Goal: Task Accomplishment & Management: Manage account settings

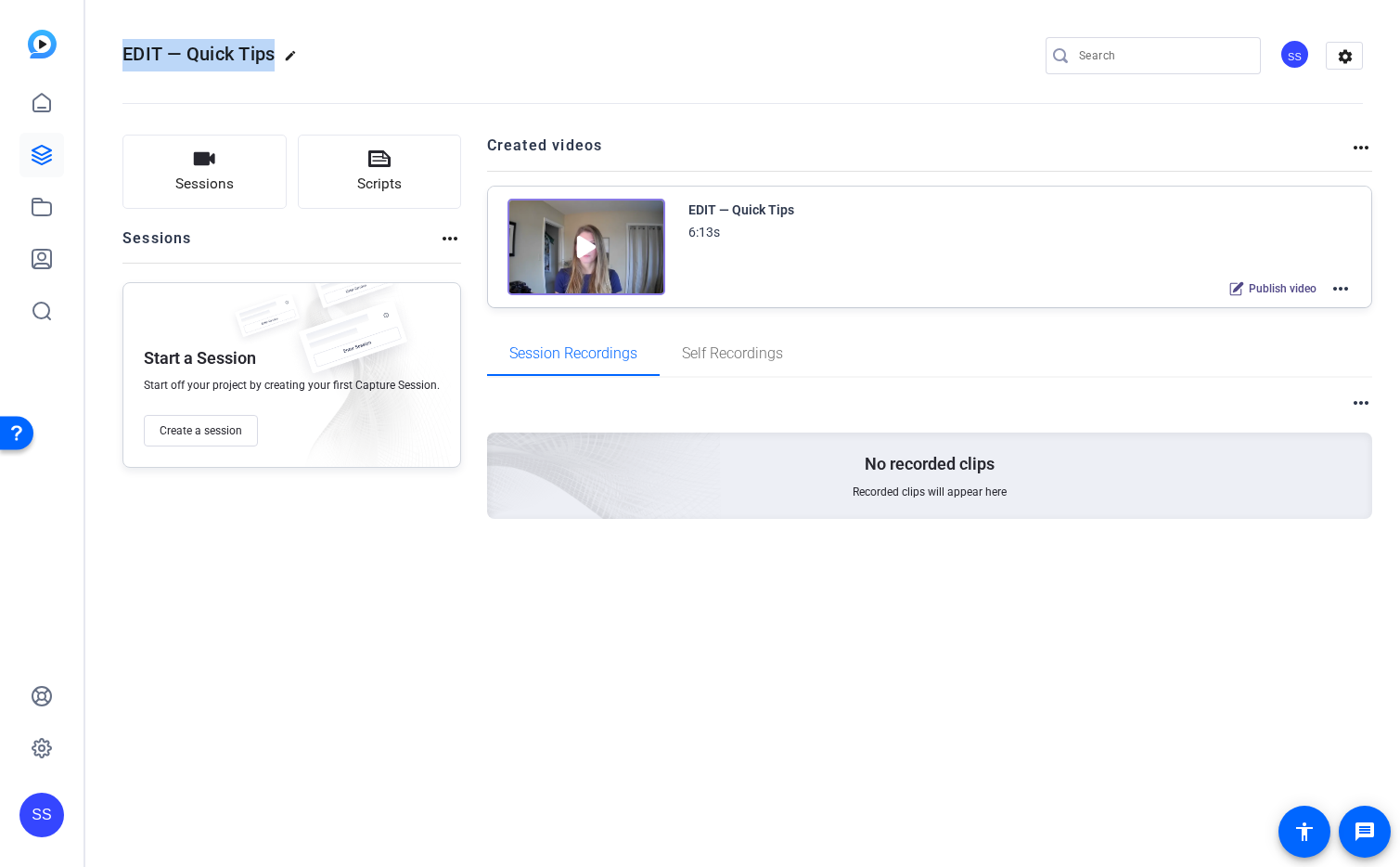
drag, startPoint x: 114, startPoint y: 50, endPoint x: 273, endPoint y: 55, distance: 159.1
click at [273, 55] on mat-toolbar "EDIT — Quick Tips edit SS settings" at bounding box center [742, 55] width 1315 height 112
copy span "EDIT — Quick Tips"
click at [38, 816] on div "SS" at bounding box center [42, 815] width 45 height 45
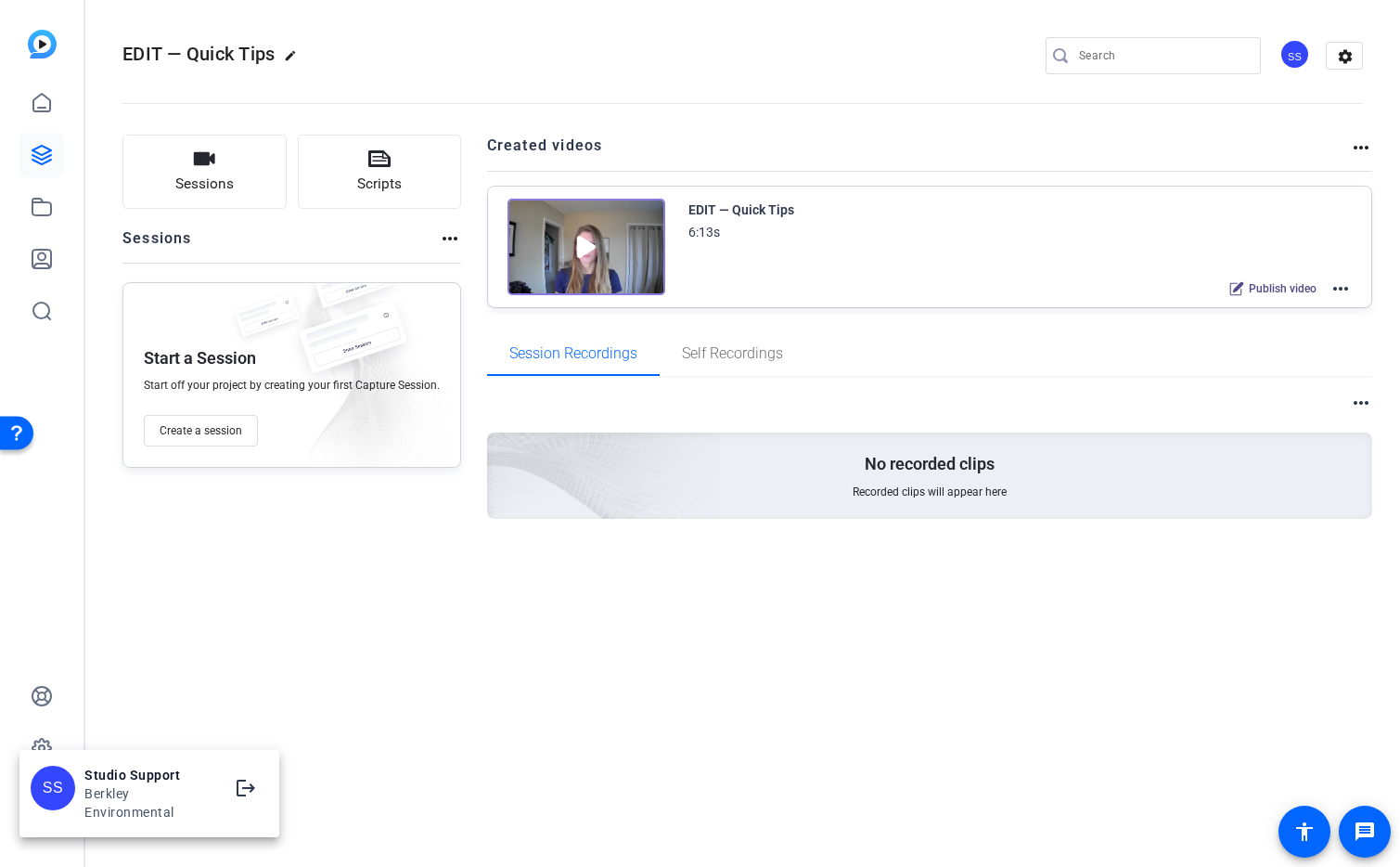
click at [0, 0] on div at bounding box center [0, 0] width 0 height 0
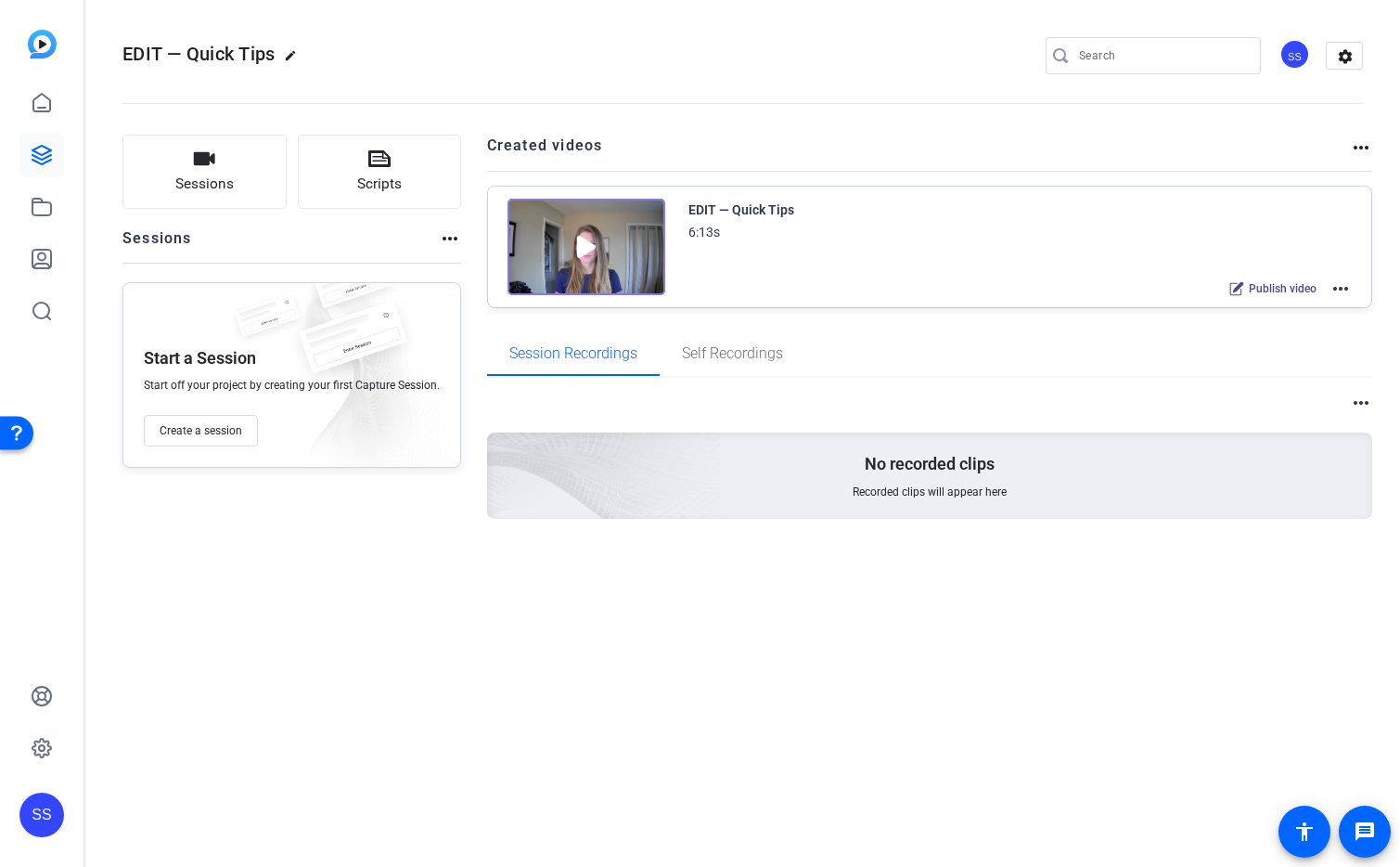
click at [1301, 55] on div "SS" at bounding box center [1294, 53] width 31 height 31
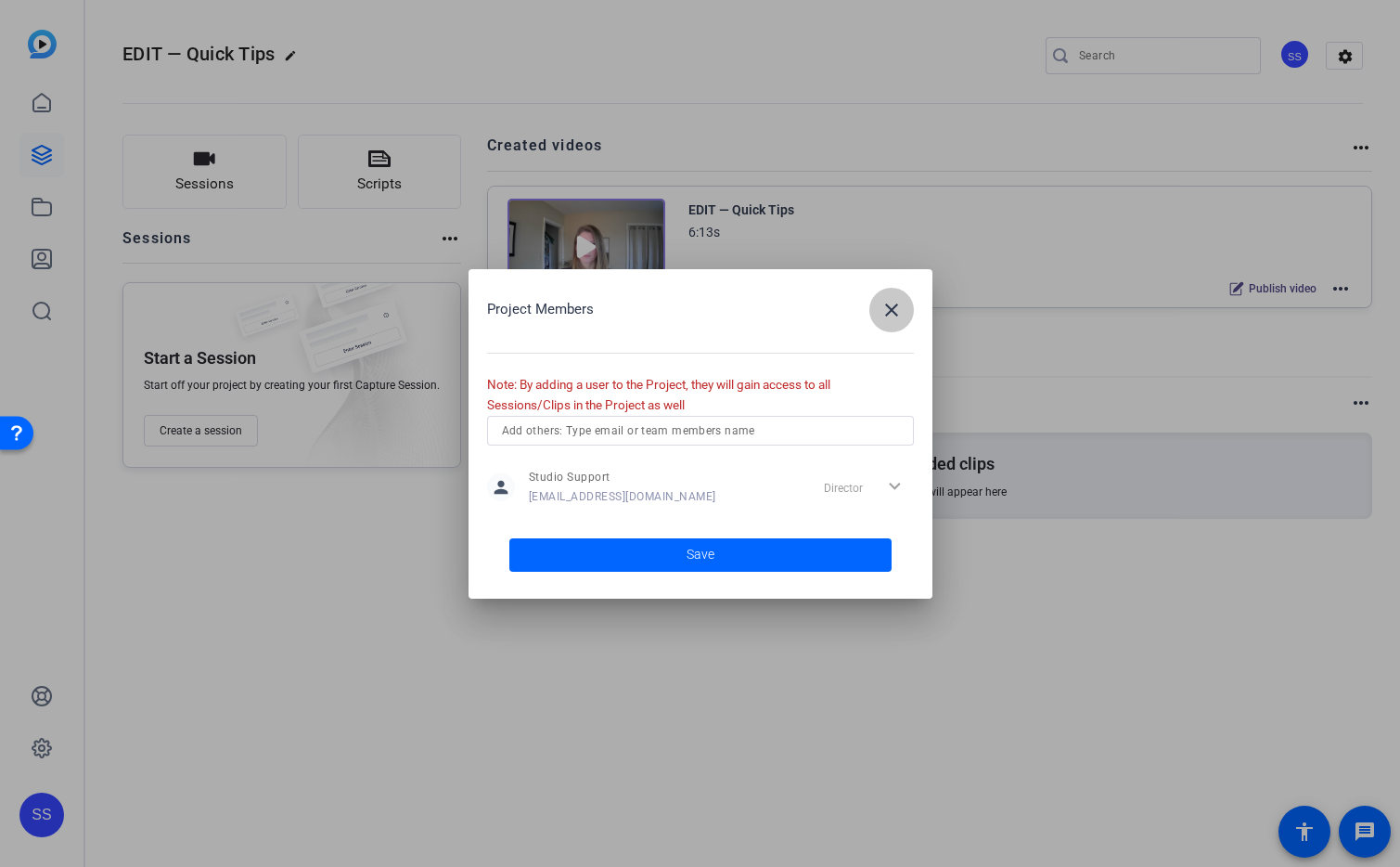
click at [0, 0] on span "button" at bounding box center [0, 0] width 0 height 0
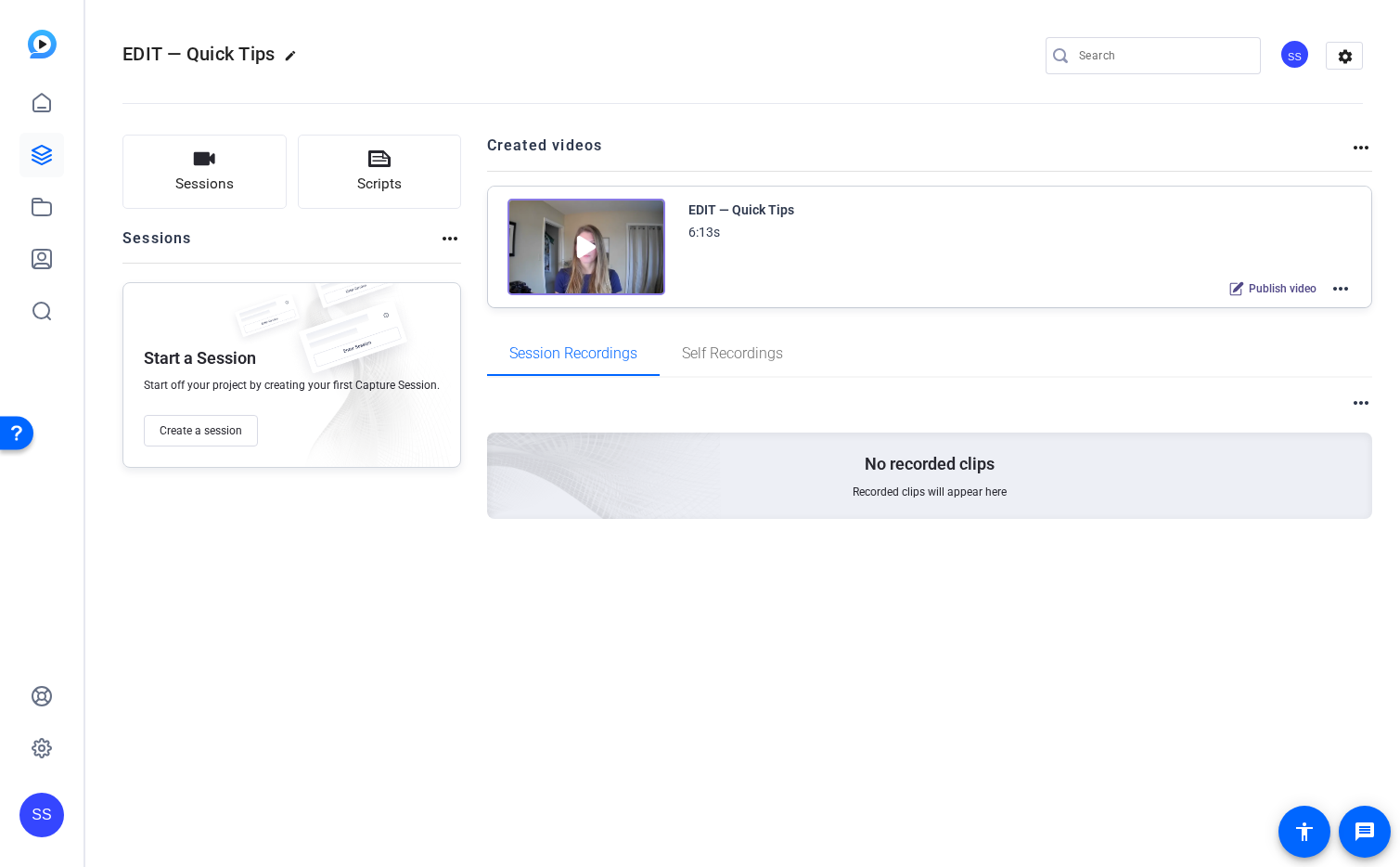
click at [911, 653] on div "EDIT — Quick Tips edit SS settings Sessions Scripts Sessions more_horiz Start a…" at bounding box center [742, 434] width 1315 height 867
click at [38, 813] on div "SS" at bounding box center [42, 815] width 45 height 45
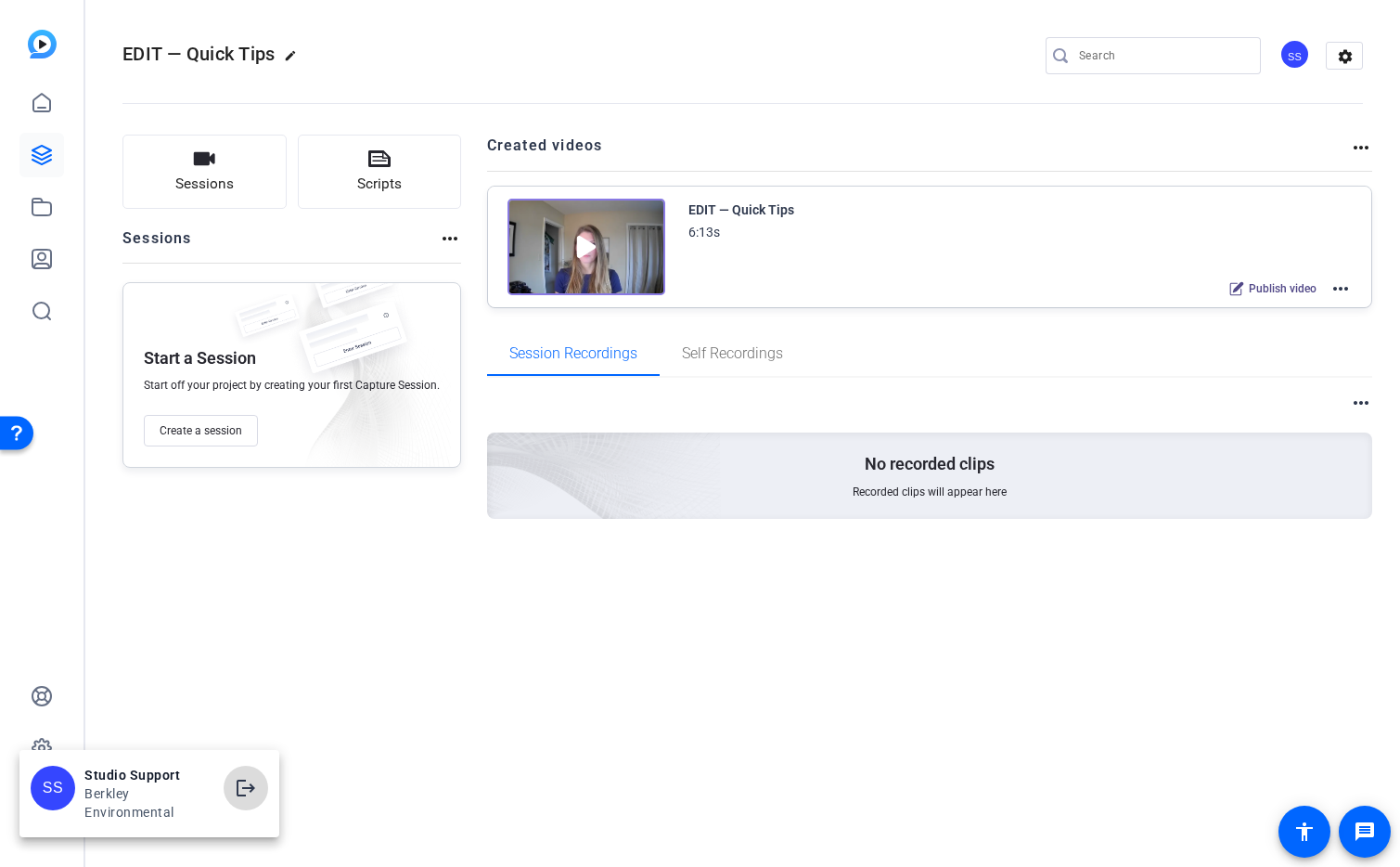
click at [240, 789] on mat-icon "logout" at bounding box center [245, 788] width 23 height 23
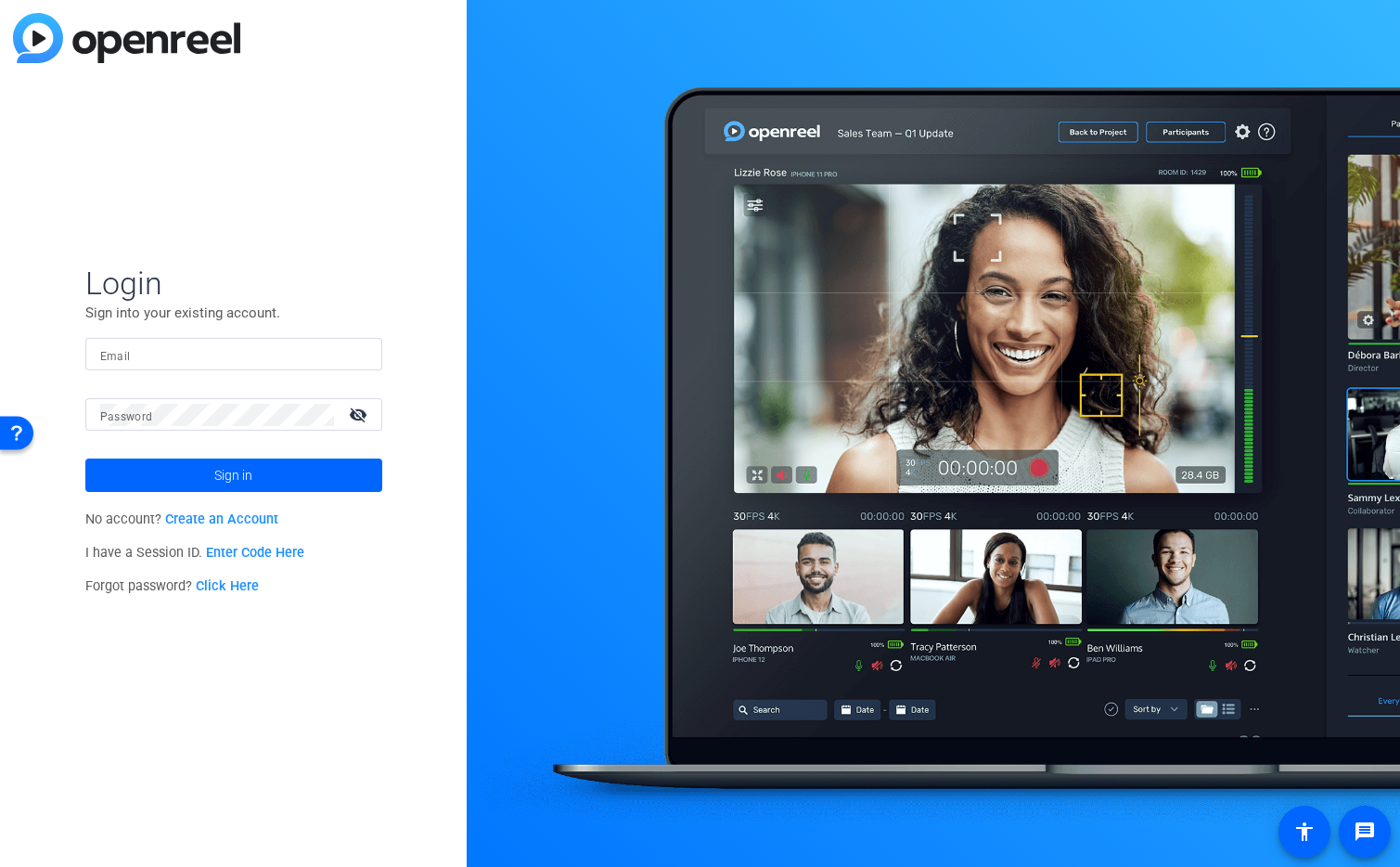
click at [291, 349] on input "Email" at bounding box center [233, 354] width 267 height 23
click at [358, 349] on div at bounding box center [356, 354] width 23 height 23
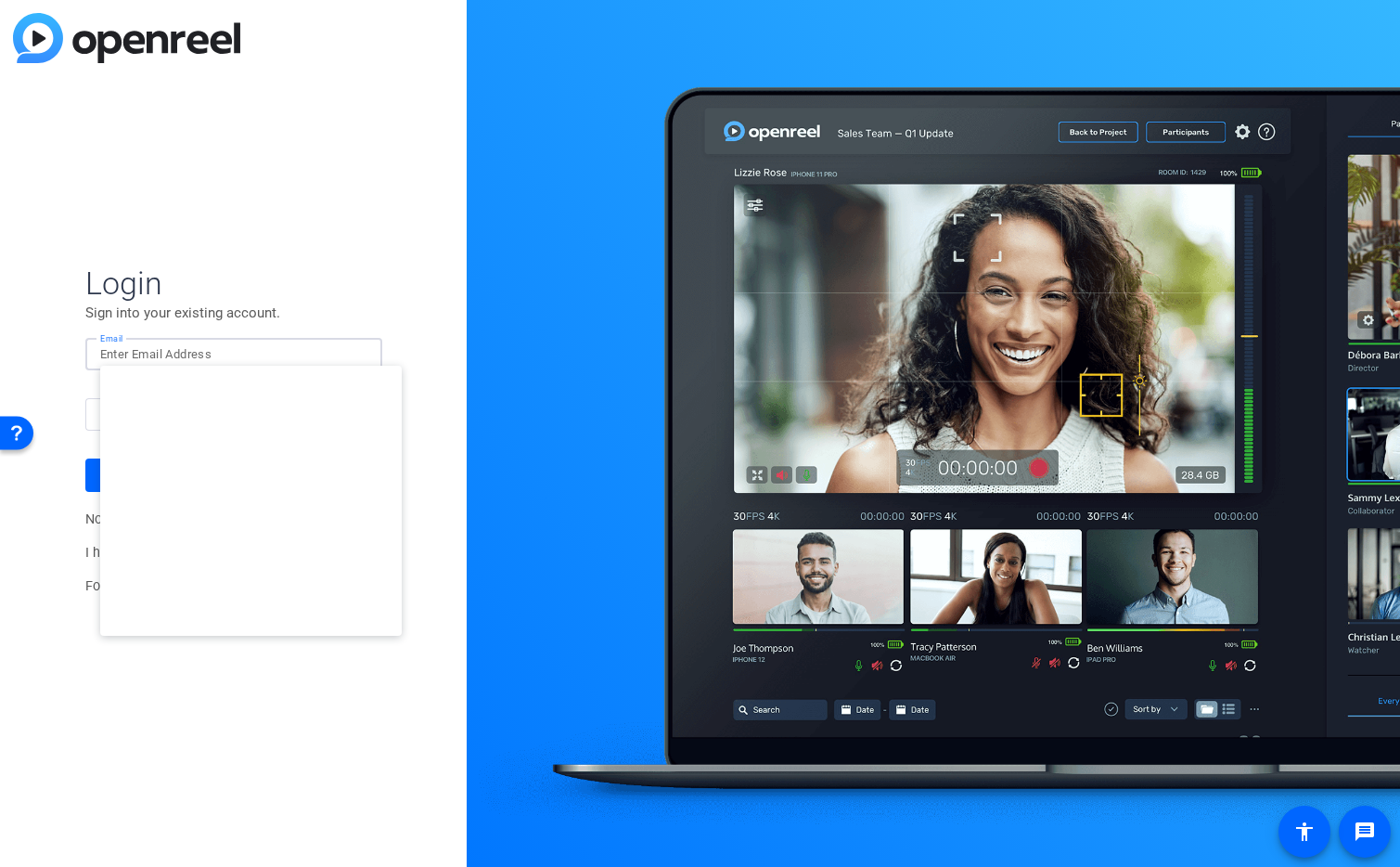
type input "dliptsen@openreel.com"
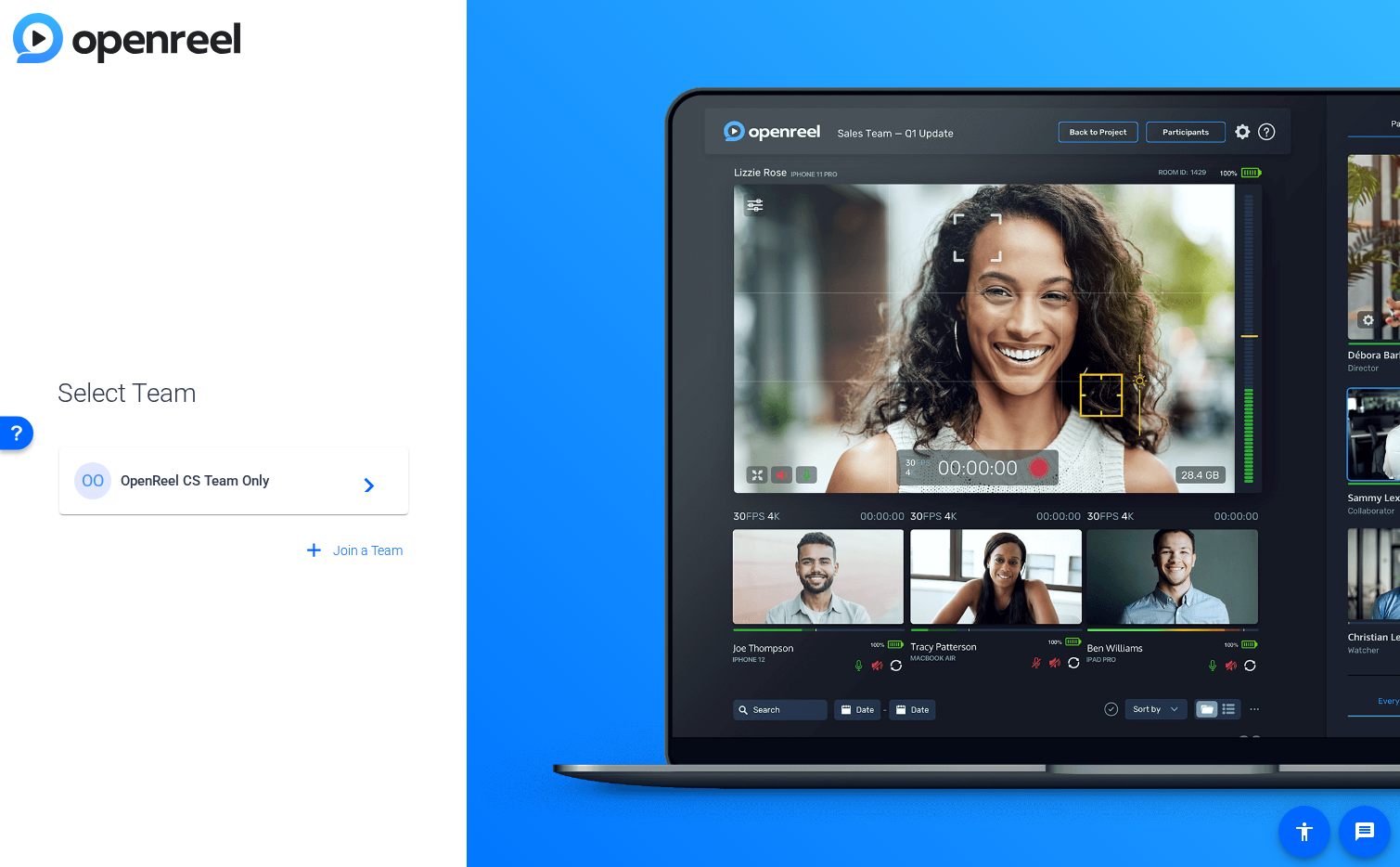
click at [240, 478] on span "OpenReel CS Team Only" at bounding box center [236, 480] width 232 height 17
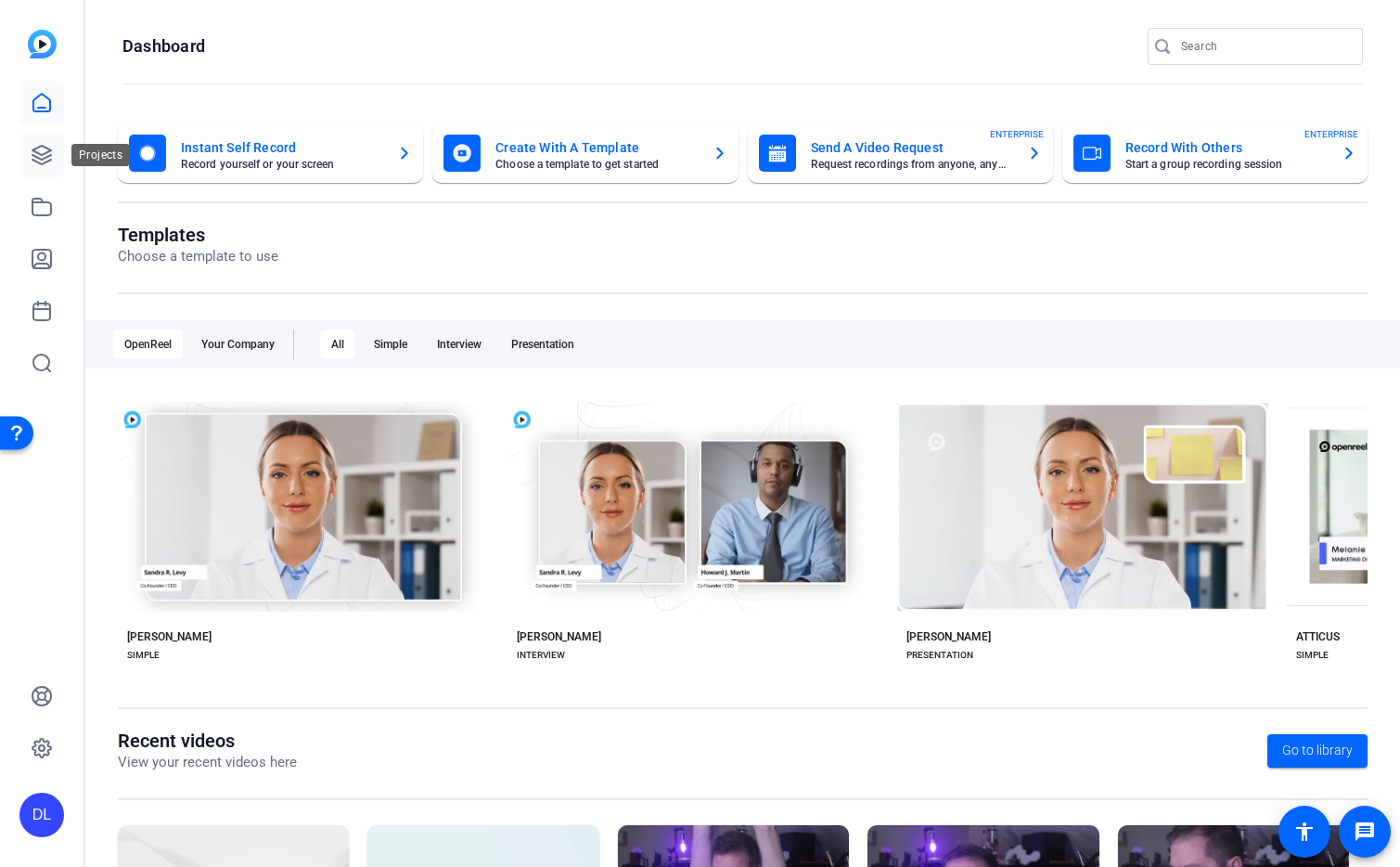
click at [38, 166] on link at bounding box center [42, 154] width 45 height 45
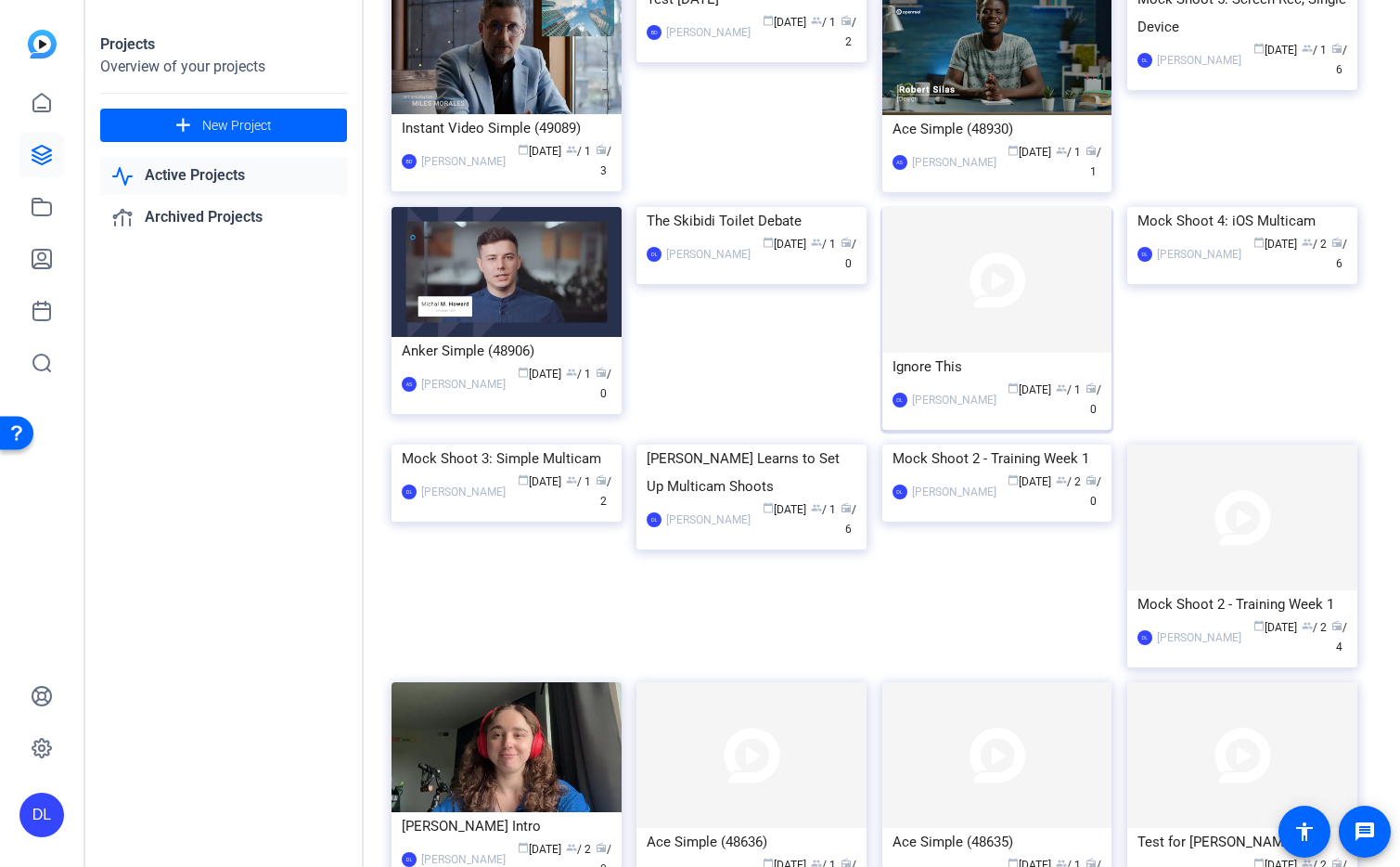
scroll to position [826, 0]
click at [1235, 206] on img at bounding box center [1242, 206] width 231 height 0
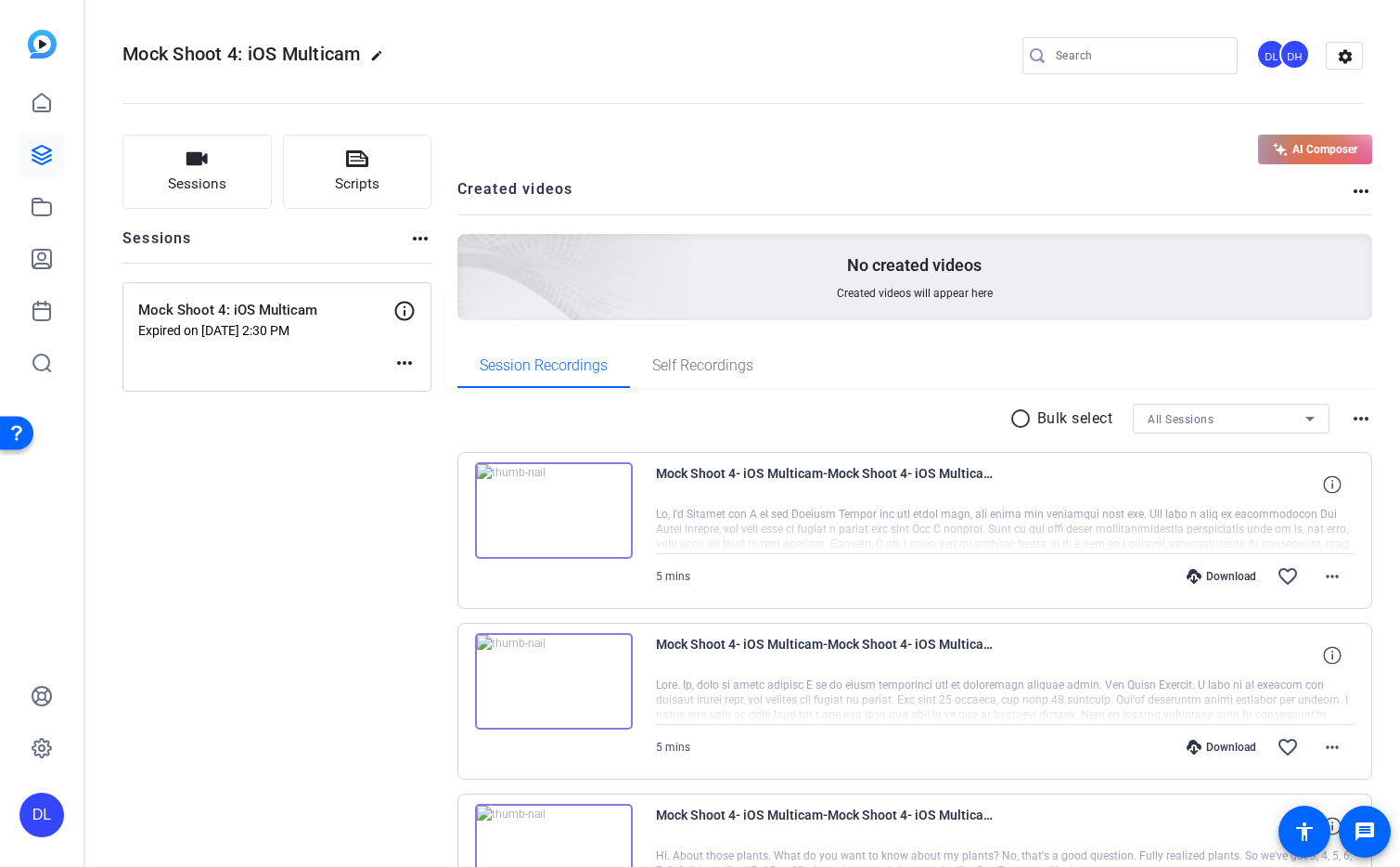
click at [406, 364] on mat-icon "more_horiz" at bounding box center [405, 362] width 23 height 23
click at [414, 388] on span "Edit Session" at bounding box center [450, 391] width 84 height 23
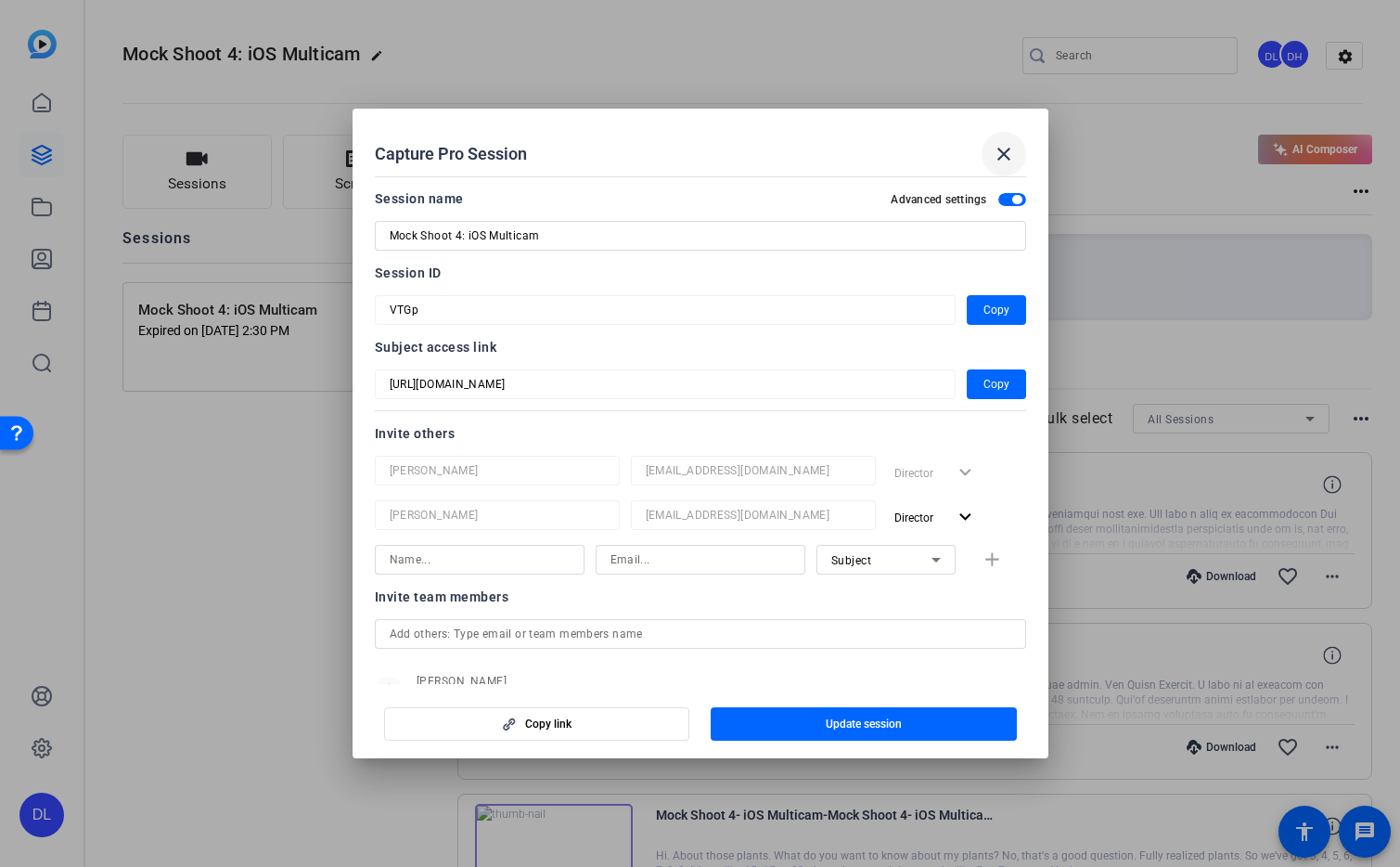
click at [1006, 153] on mat-icon "close" at bounding box center [1003, 153] width 23 height 23
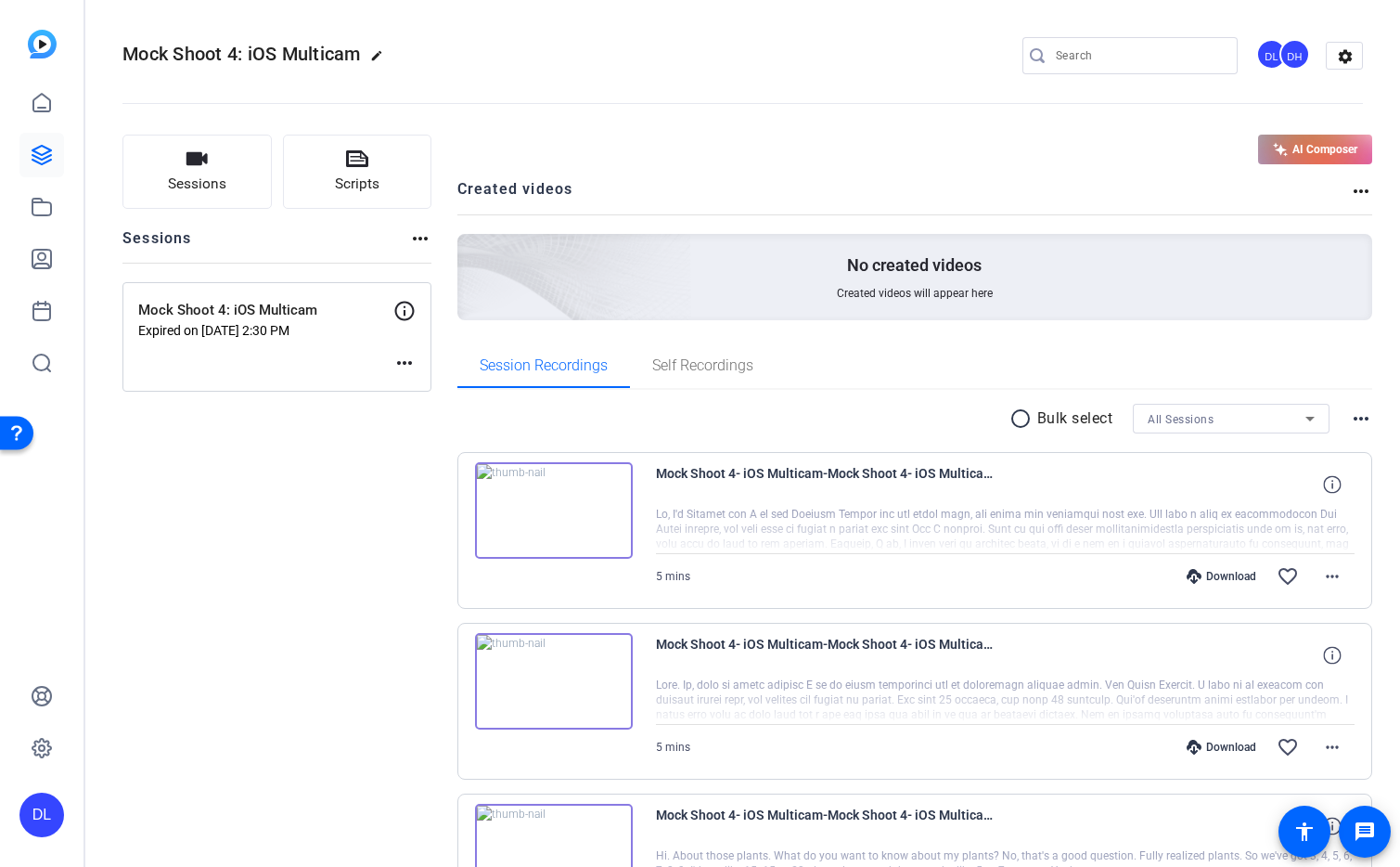
click at [52, 812] on div "DL" at bounding box center [42, 815] width 45 height 45
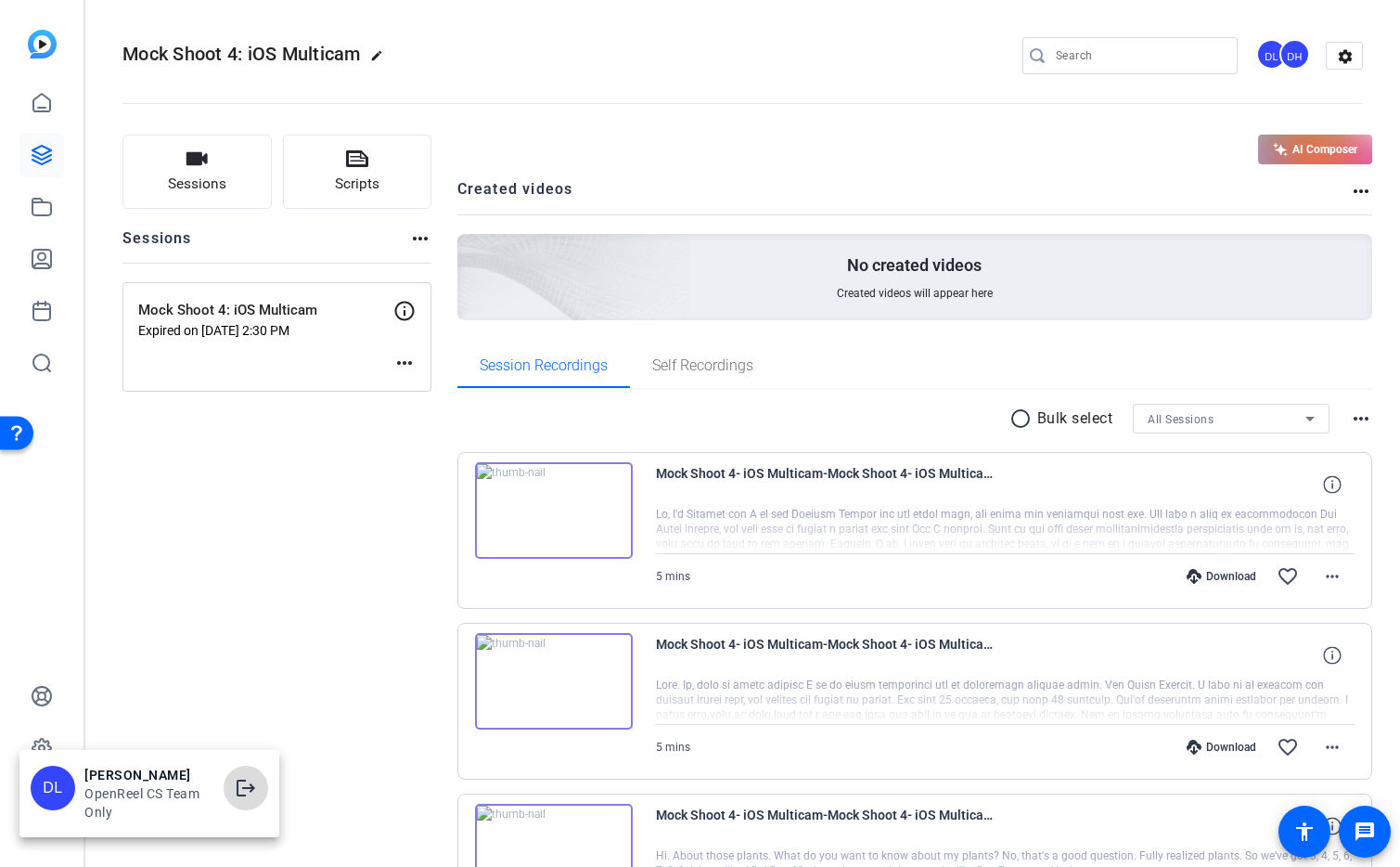
click at [246, 793] on mat-icon "logout" at bounding box center [245, 788] width 23 height 23
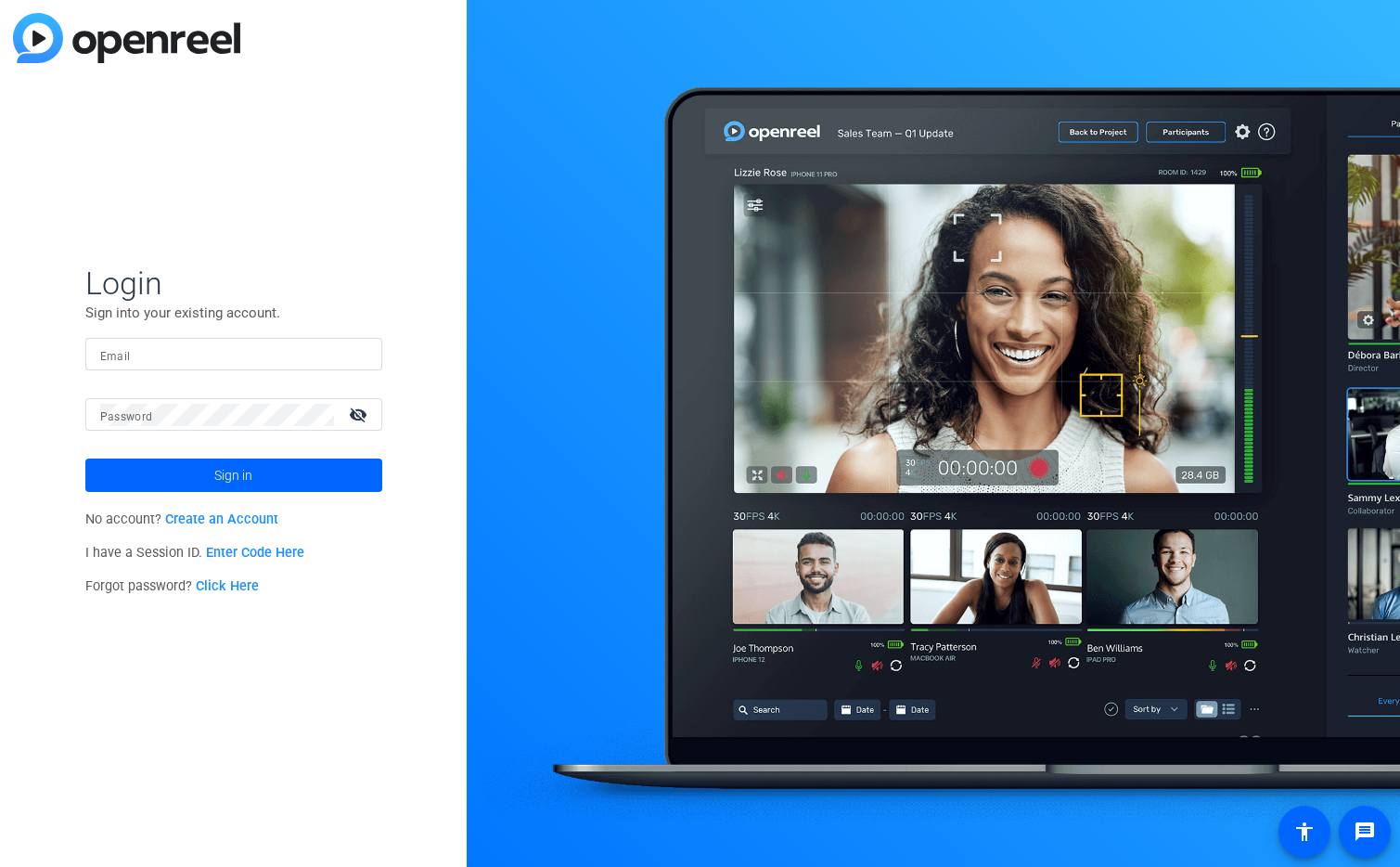
click at [344, 357] on div at bounding box center [233, 353] width 267 height 33
type input "studiosupport+2@openreel.com"
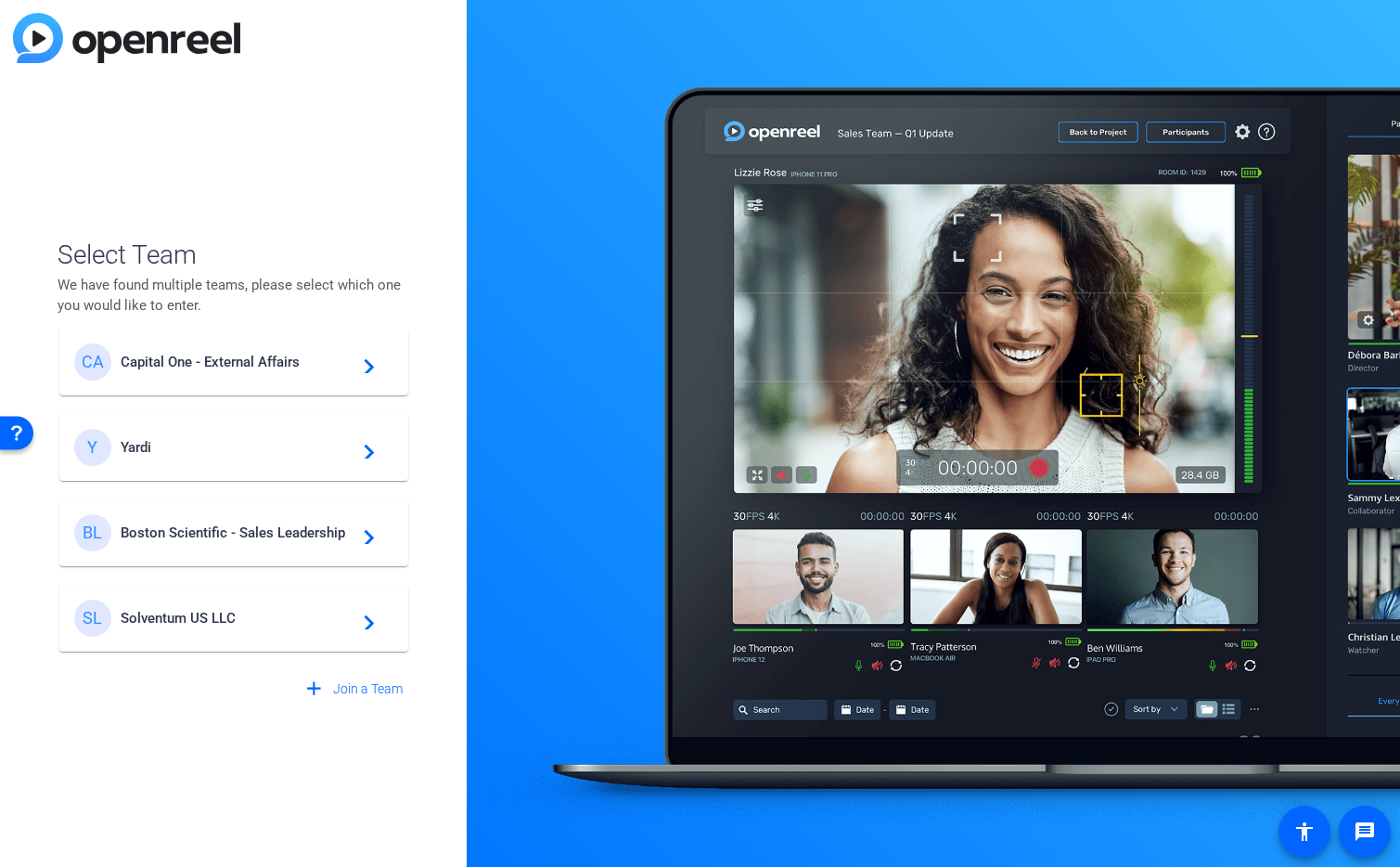
scroll to position [279, 0]
click at [305, 532] on span "Boston Scientific - Sales Leadership" at bounding box center [236, 530] width 232 height 17
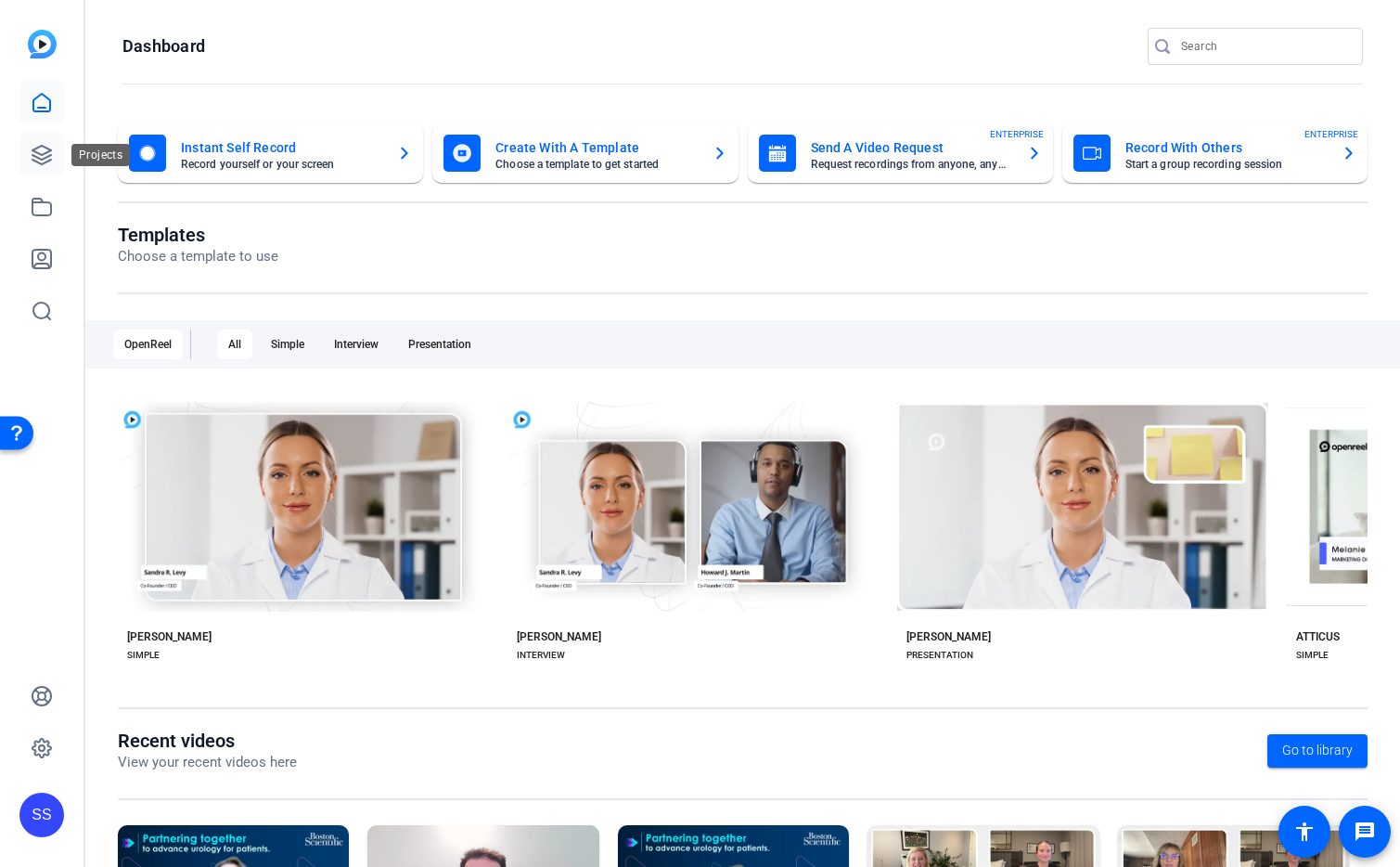
click at [52, 160] on link at bounding box center [42, 154] width 45 height 45
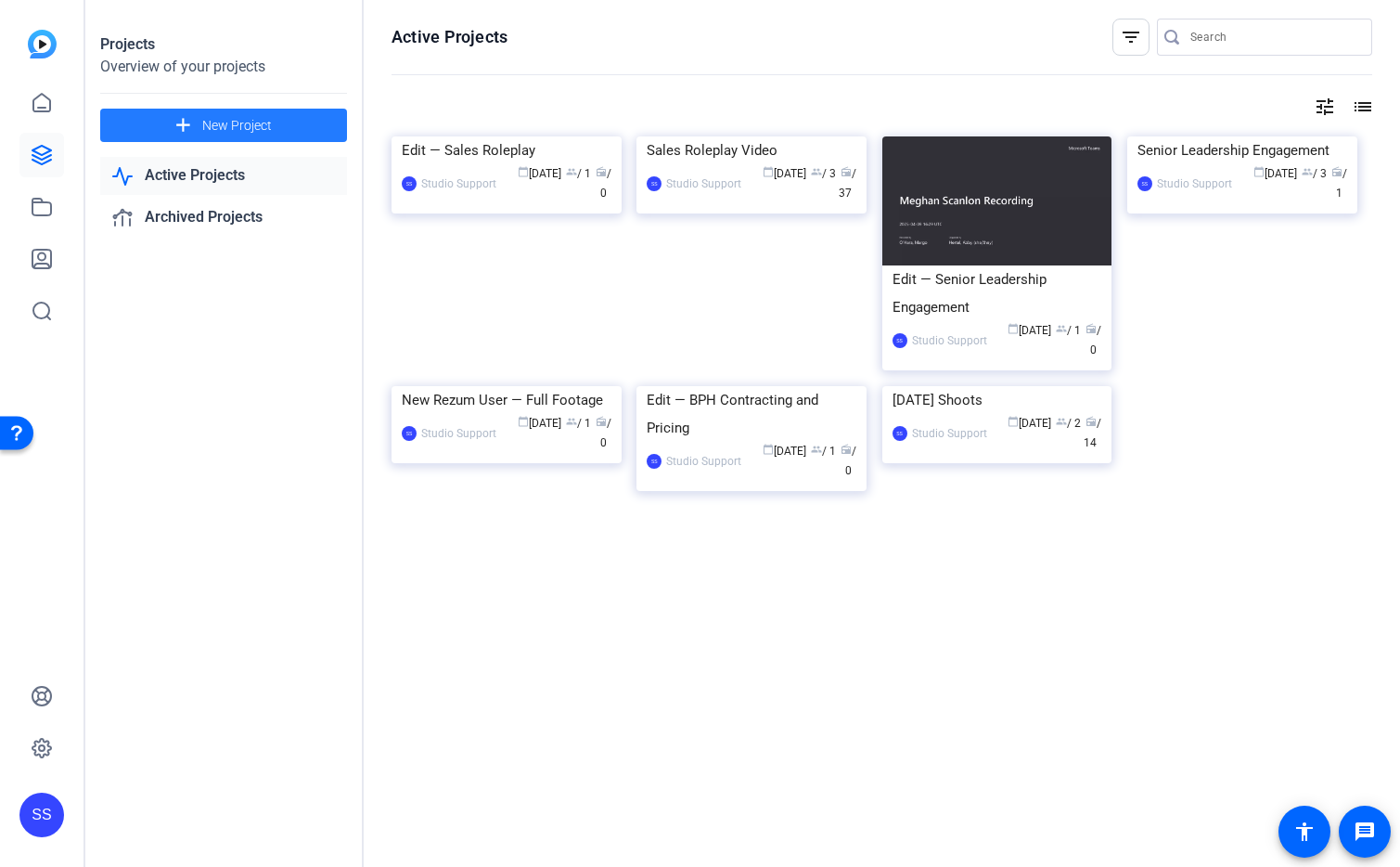
click at [265, 123] on span "New Project" at bounding box center [236, 126] width 69 height 20
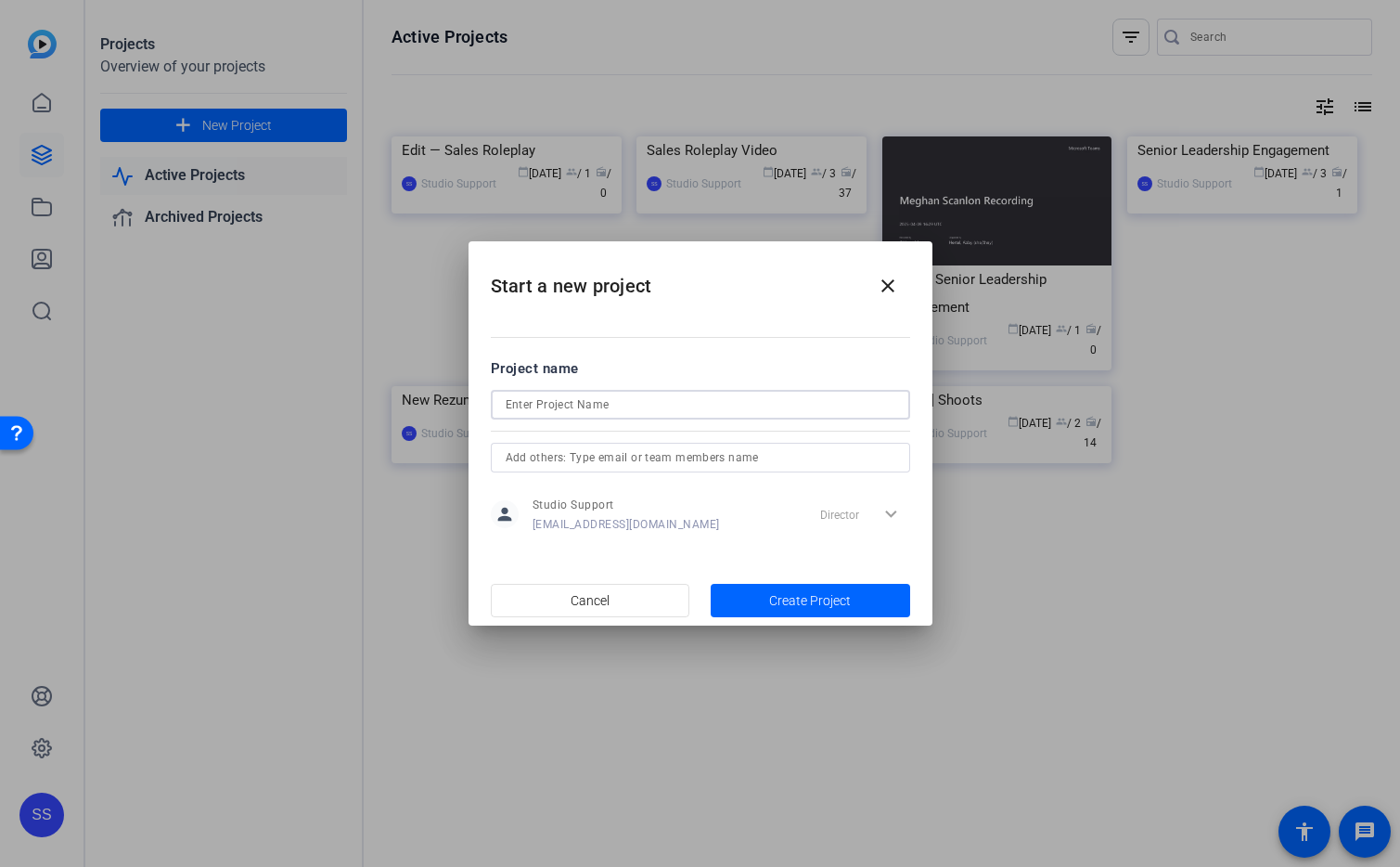
click at [647, 410] on input at bounding box center [700, 405] width 390 height 23
paste input "with Ryan 08-28-2025"
type input "Shoot with Ryan 08-28-2025"
click at [655, 455] on input "text" at bounding box center [700, 457] width 390 height 23
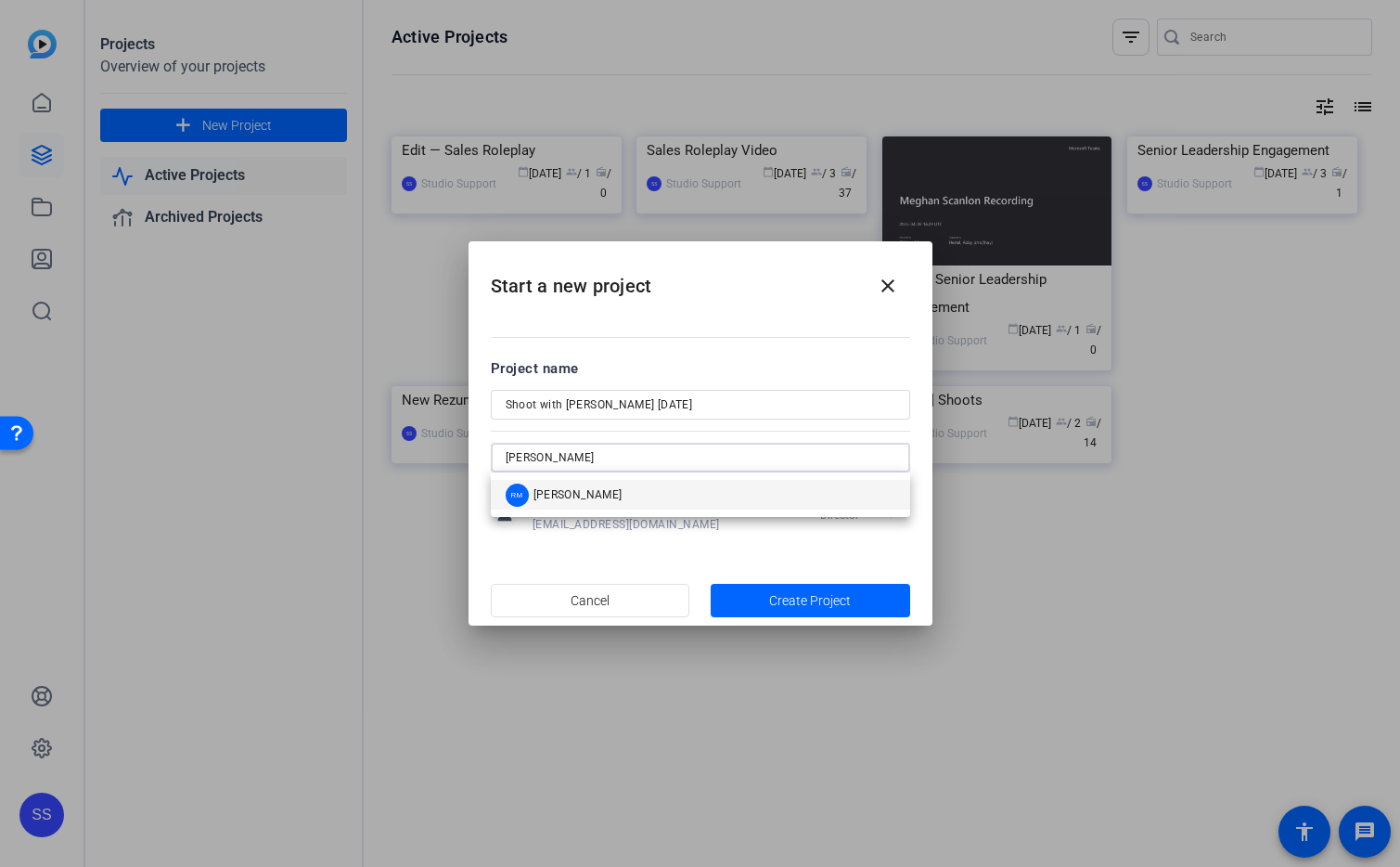
type input "ryan"
click at [667, 503] on mat-option "RM Ryan Mearns" at bounding box center [700, 495] width 420 height 30
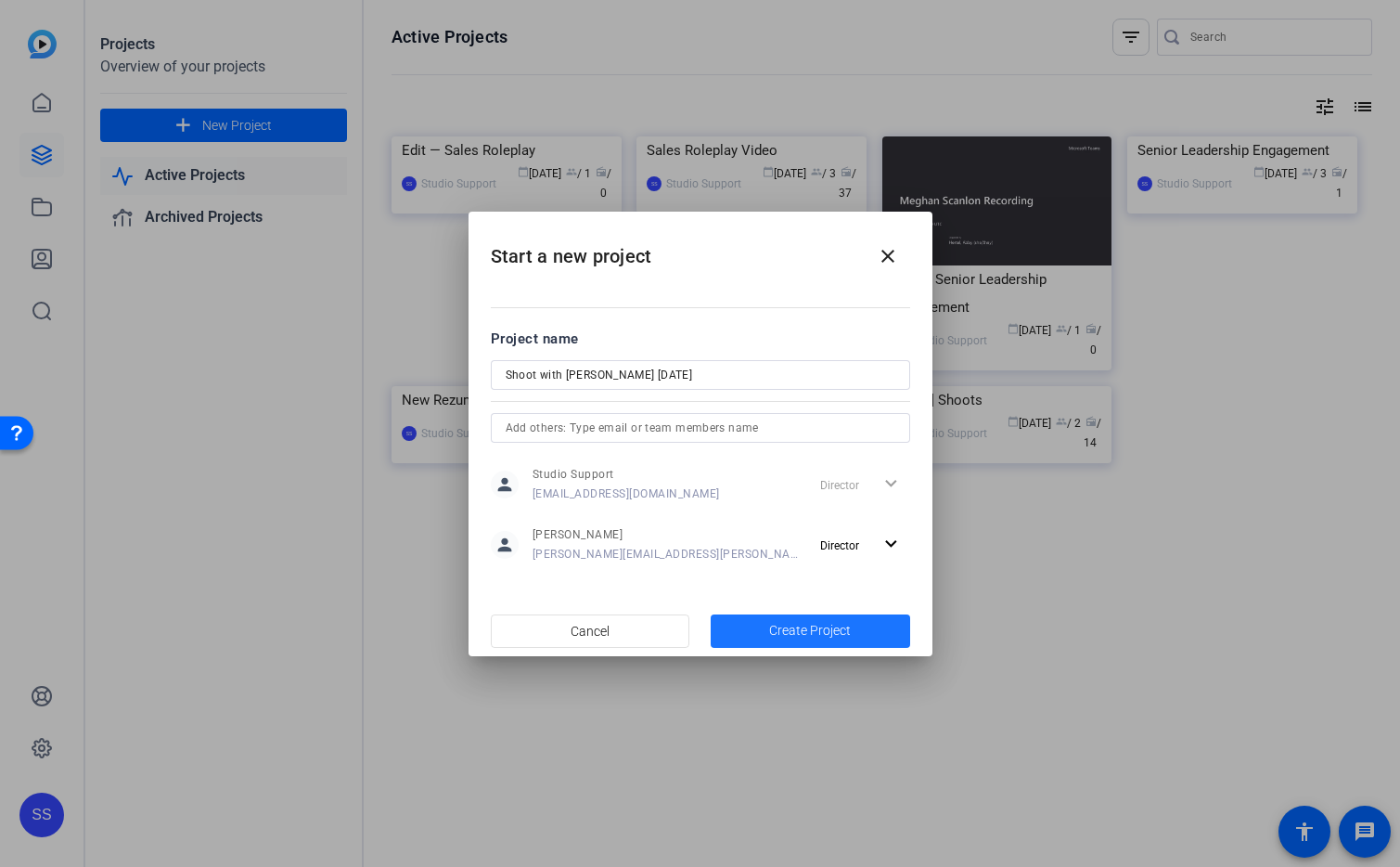
click at [846, 633] on span "Create Project" at bounding box center [809, 630] width 82 height 20
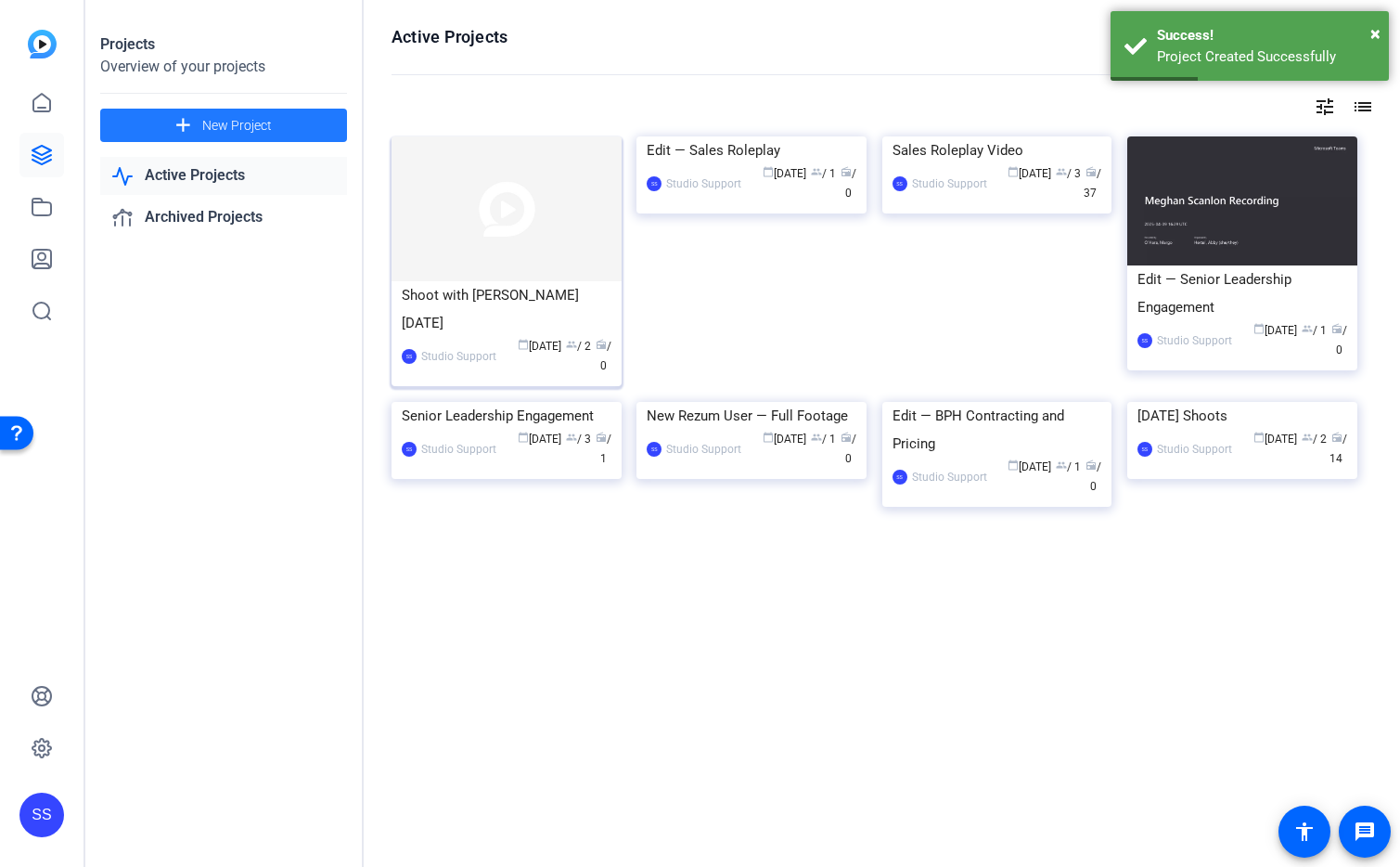
click at [513, 228] on img at bounding box center [507, 209] width 231 height 144
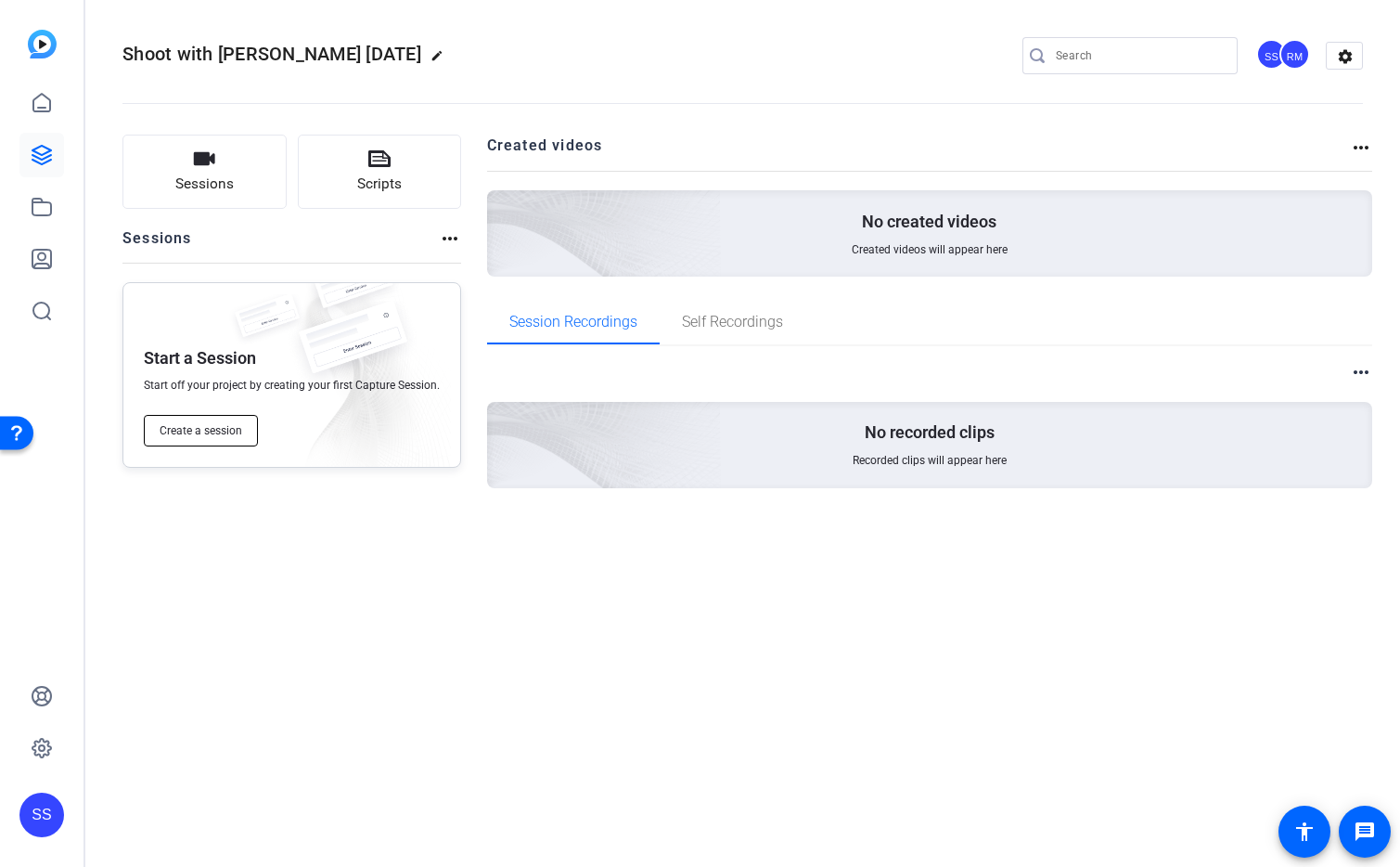
click at [232, 439] on button "Create a session" at bounding box center [200, 431] width 114 height 32
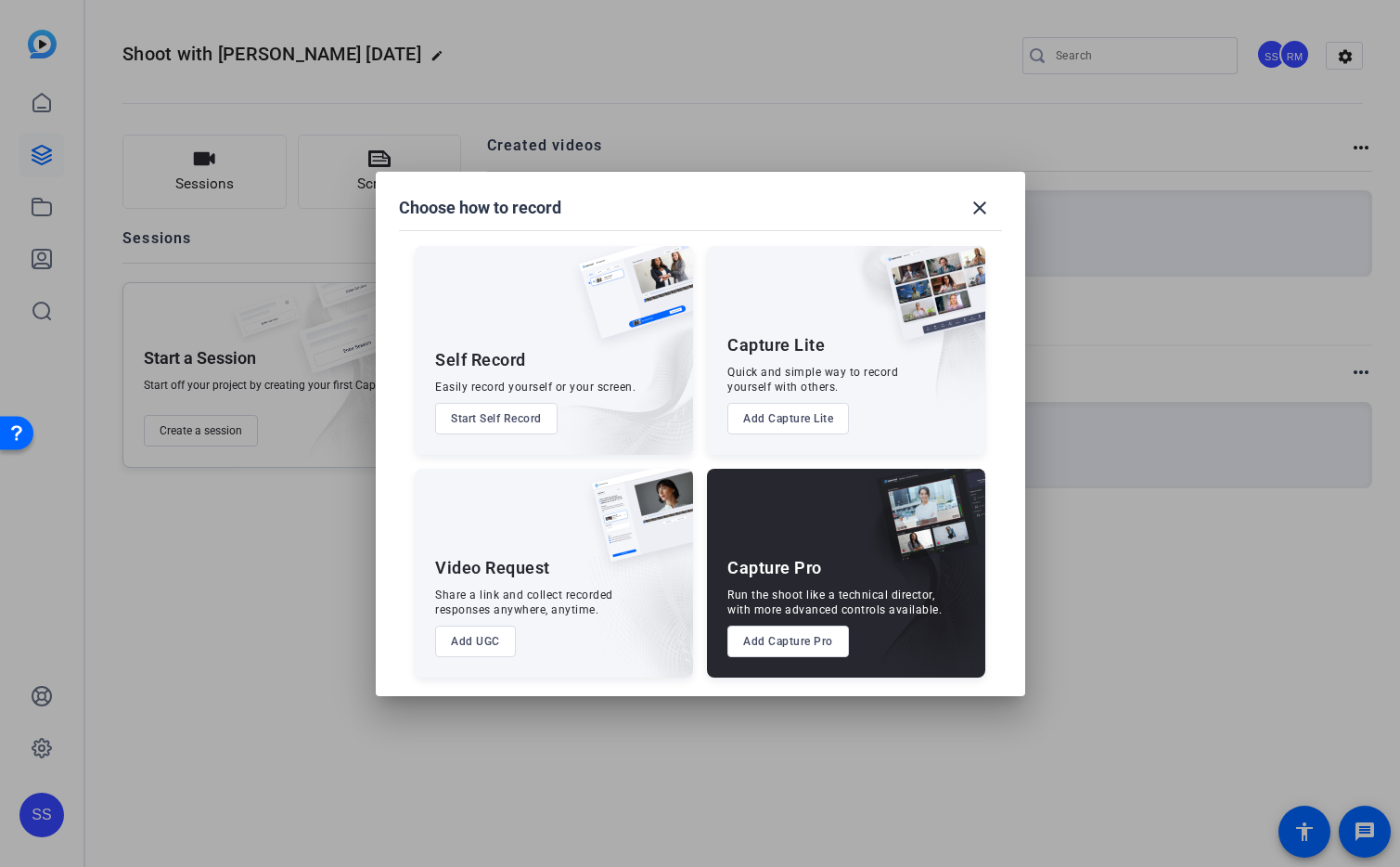
click at [820, 644] on button "Add Capture Pro" at bounding box center [788, 641] width 122 height 32
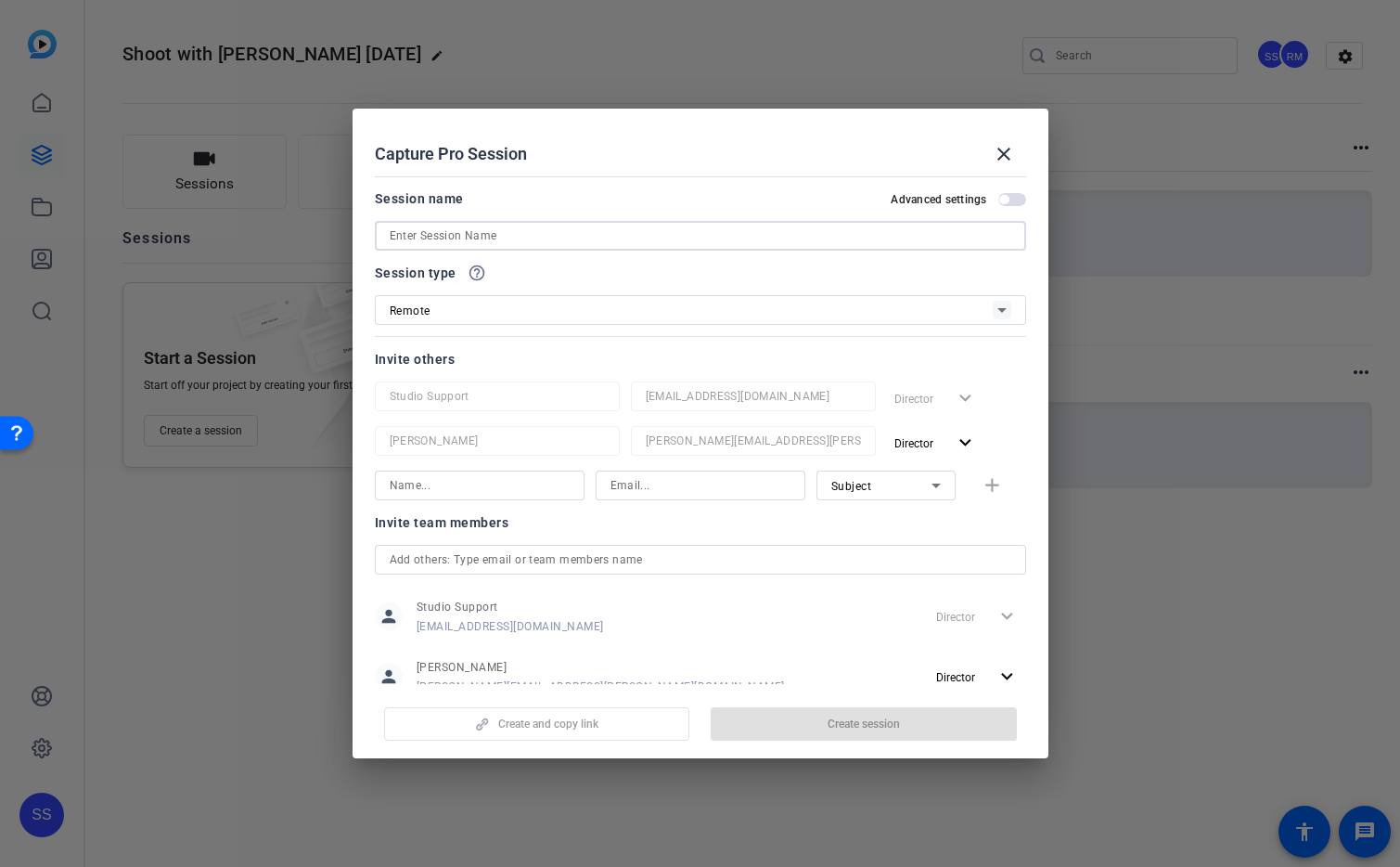
click at [534, 242] on input at bounding box center [700, 236] width 621 height 23
paste input "Shoot with Ryan 08-28-2025"
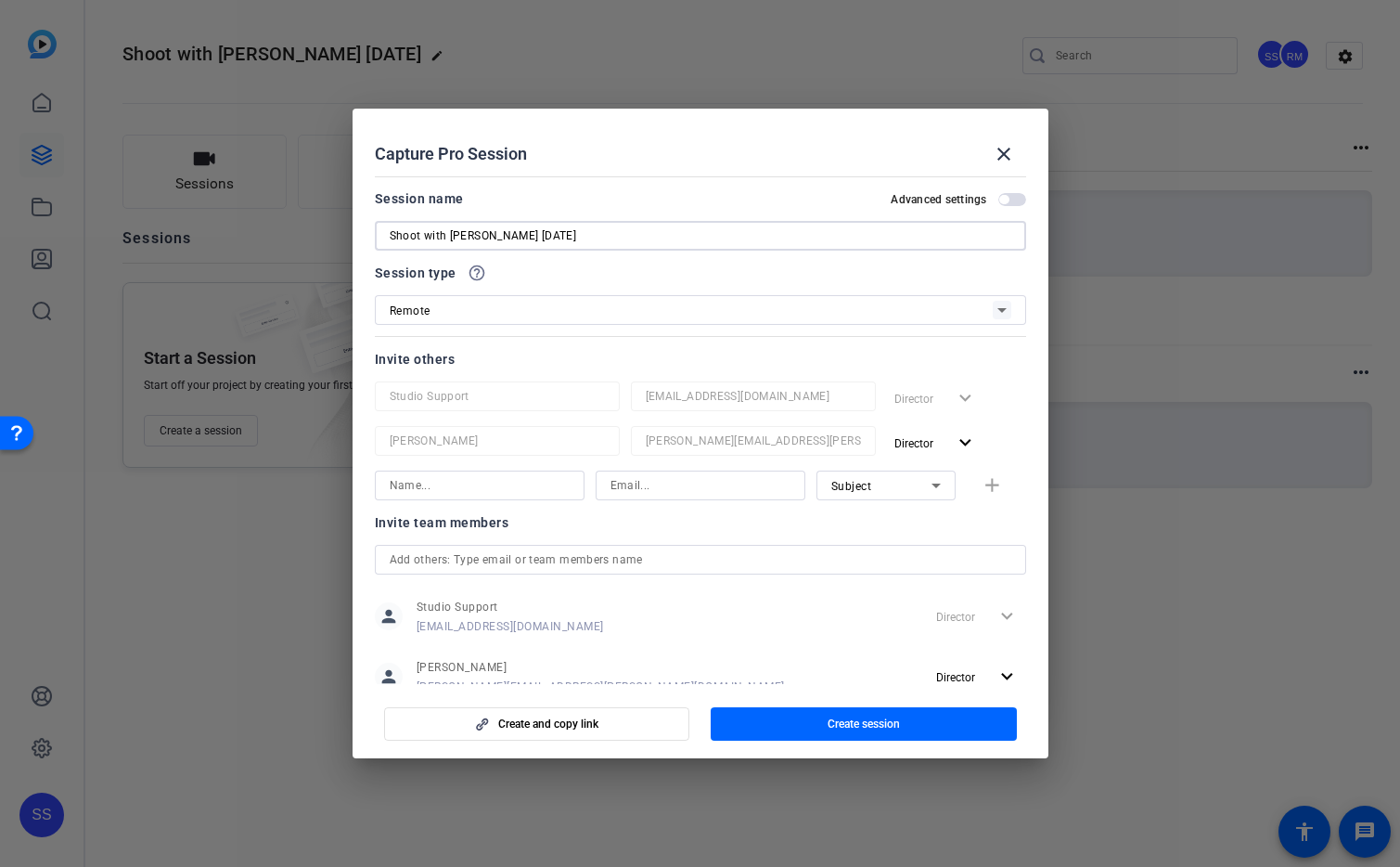
type input "Shoot with Ryan 08-28-2025"
click at [607, 363] on div "Invite others" at bounding box center [700, 359] width 651 height 23
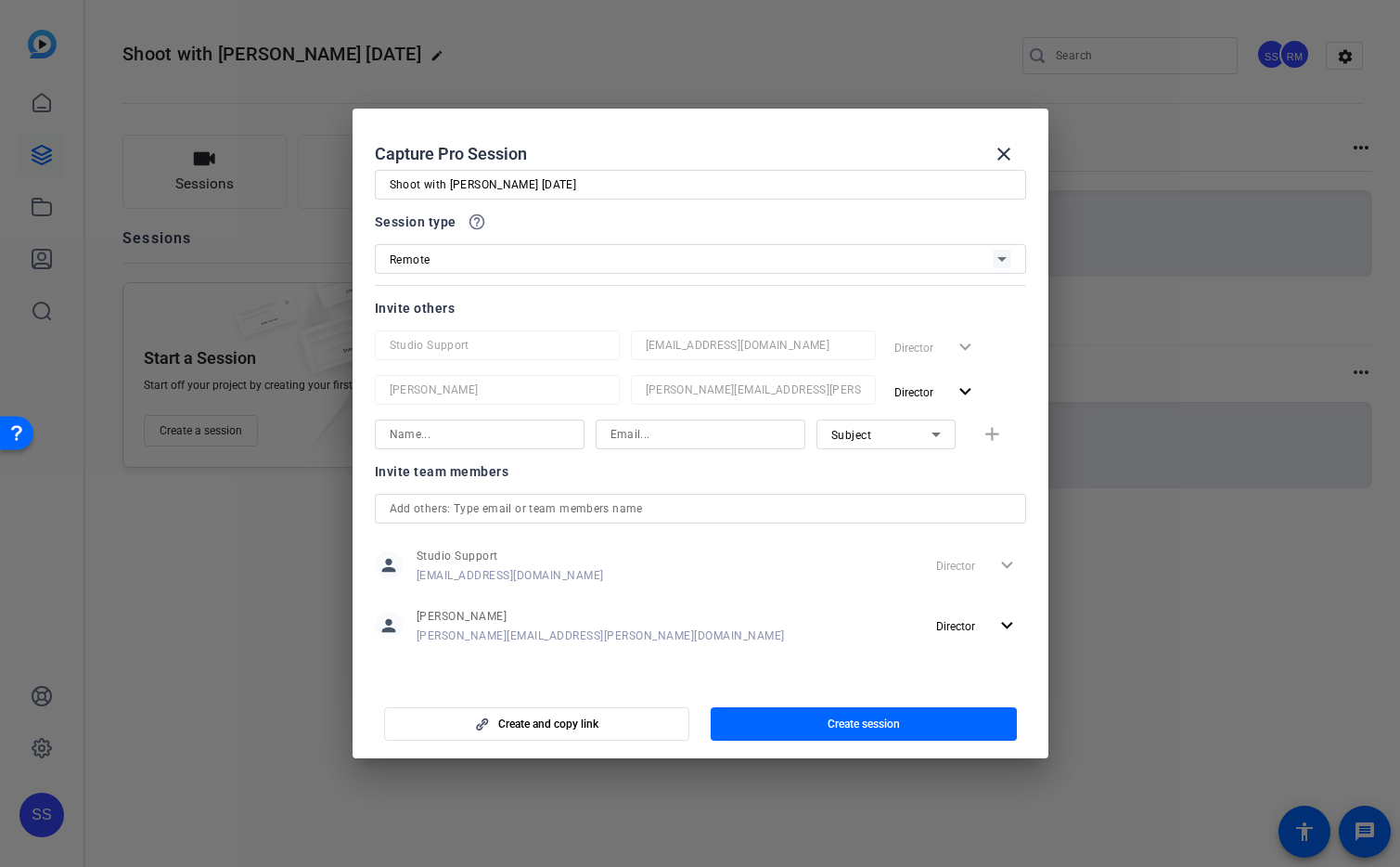
scroll to position [54, 0]
click at [785, 656] on div "Invite team members person Studio Support studiosupport+2@openreel.com Director…" at bounding box center [700, 559] width 651 height 207
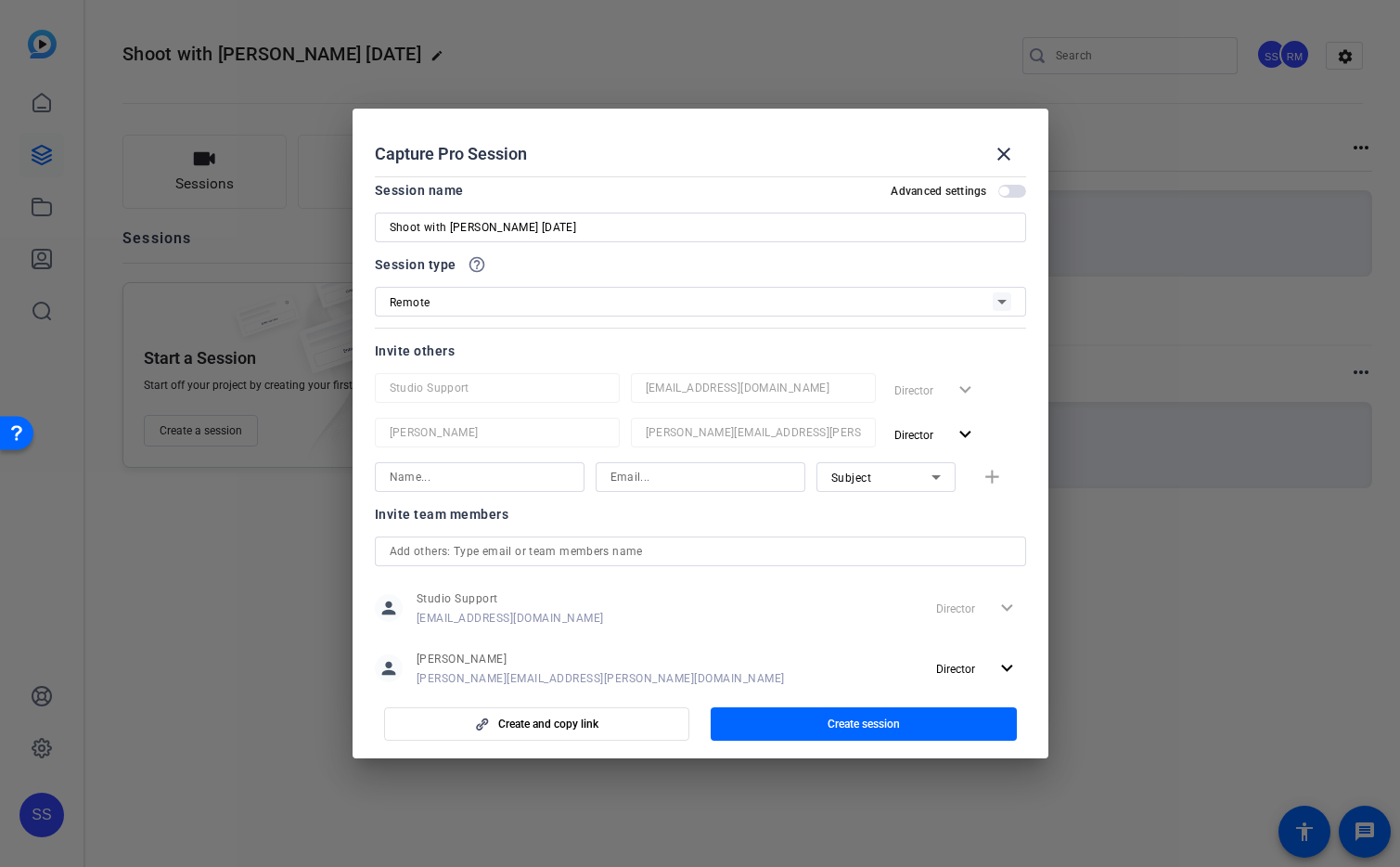
scroll to position [0, 0]
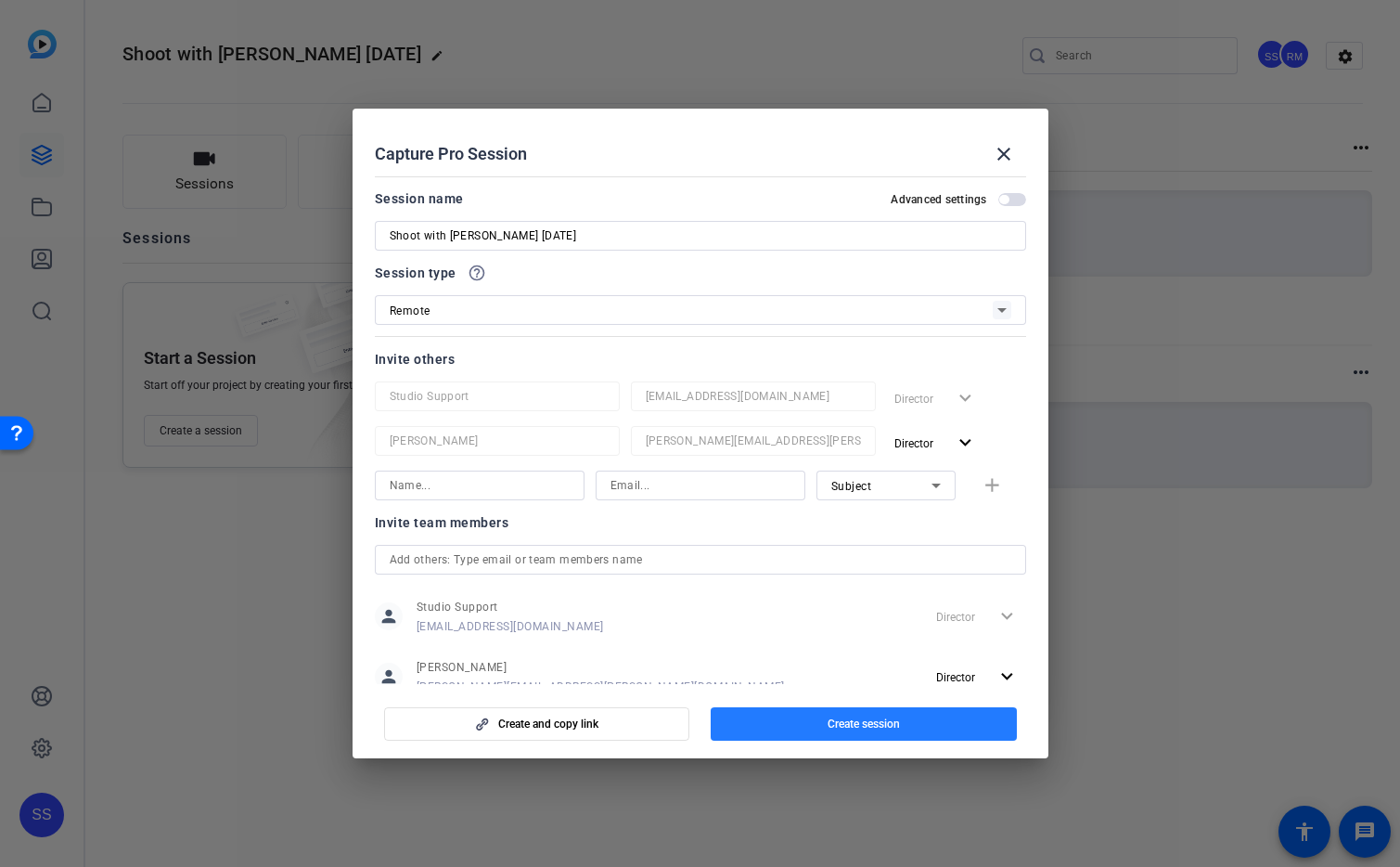
click at [924, 730] on span "button" at bounding box center [863, 723] width 306 height 45
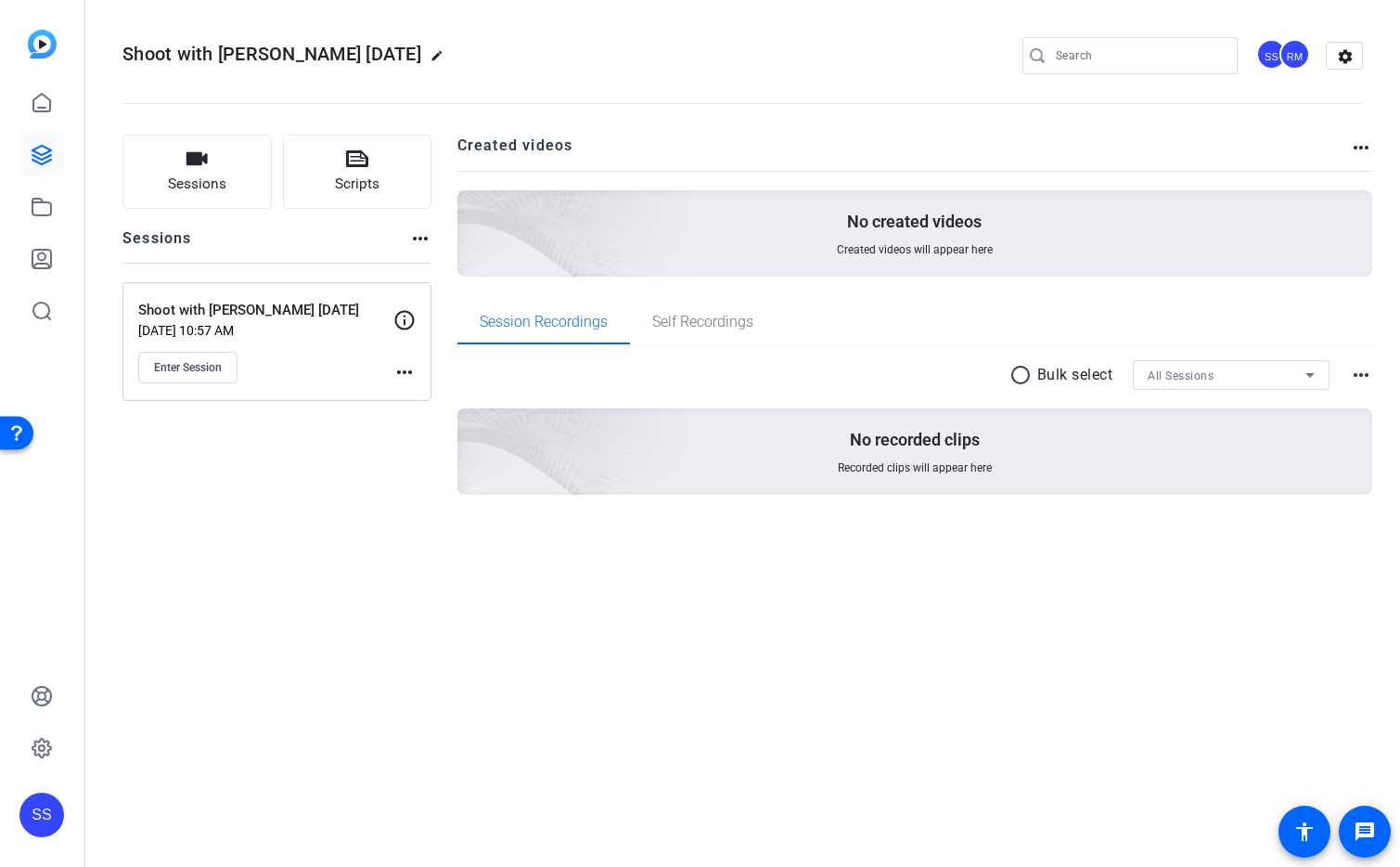
click at [400, 369] on mat-icon "more_horiz" at bounding box center [405, 372] width 23 height 23
click at [443, 401] on span "Edit Session" at bounding box center [450, 399] width 84 height 23
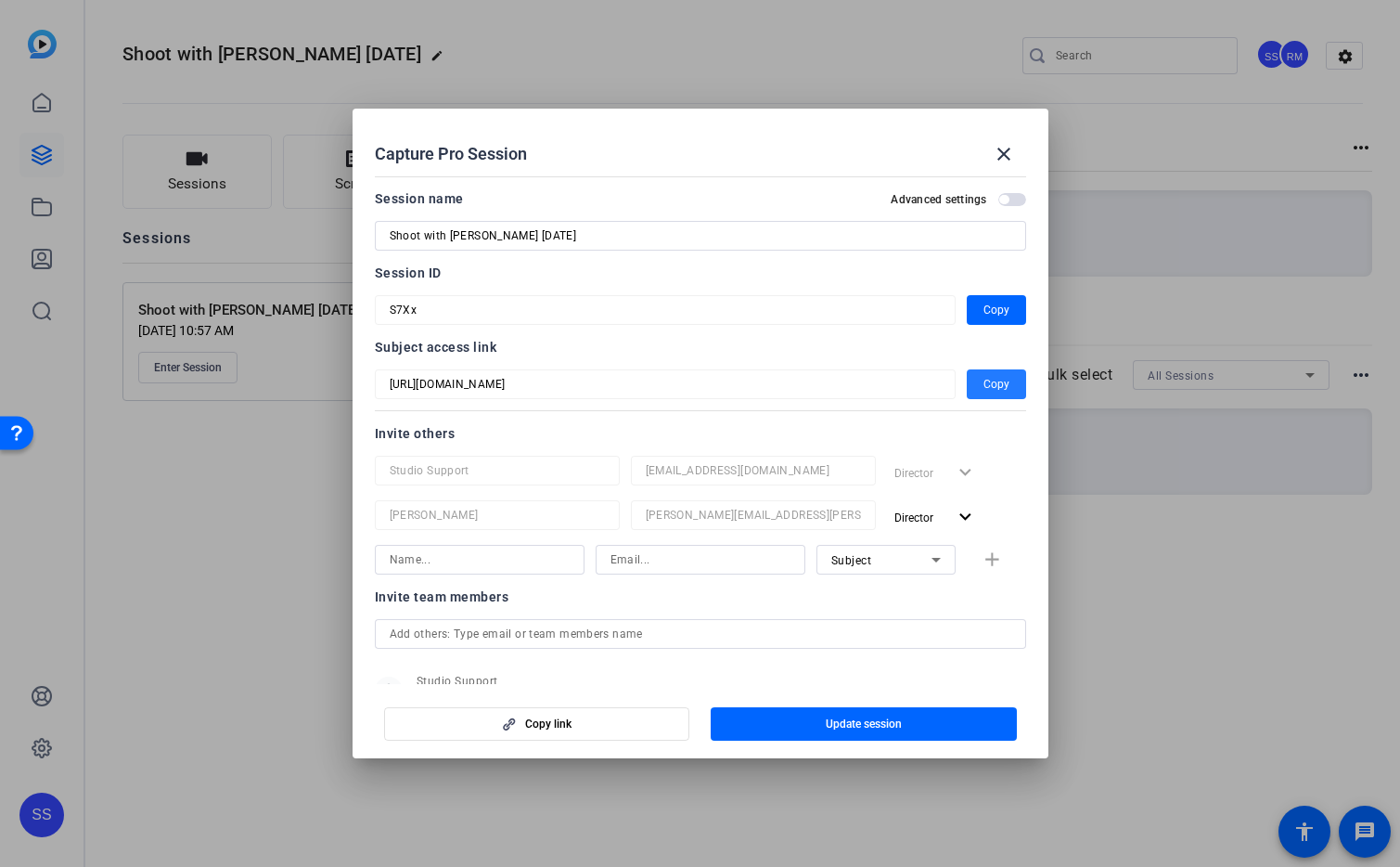
click at [997, 389] on span "Copy" at bounding box center [996, 384] width 26 height 23
click at [1008, 164] on mat-icon "close" at bounding box center [1003, 153] width 23 height 23
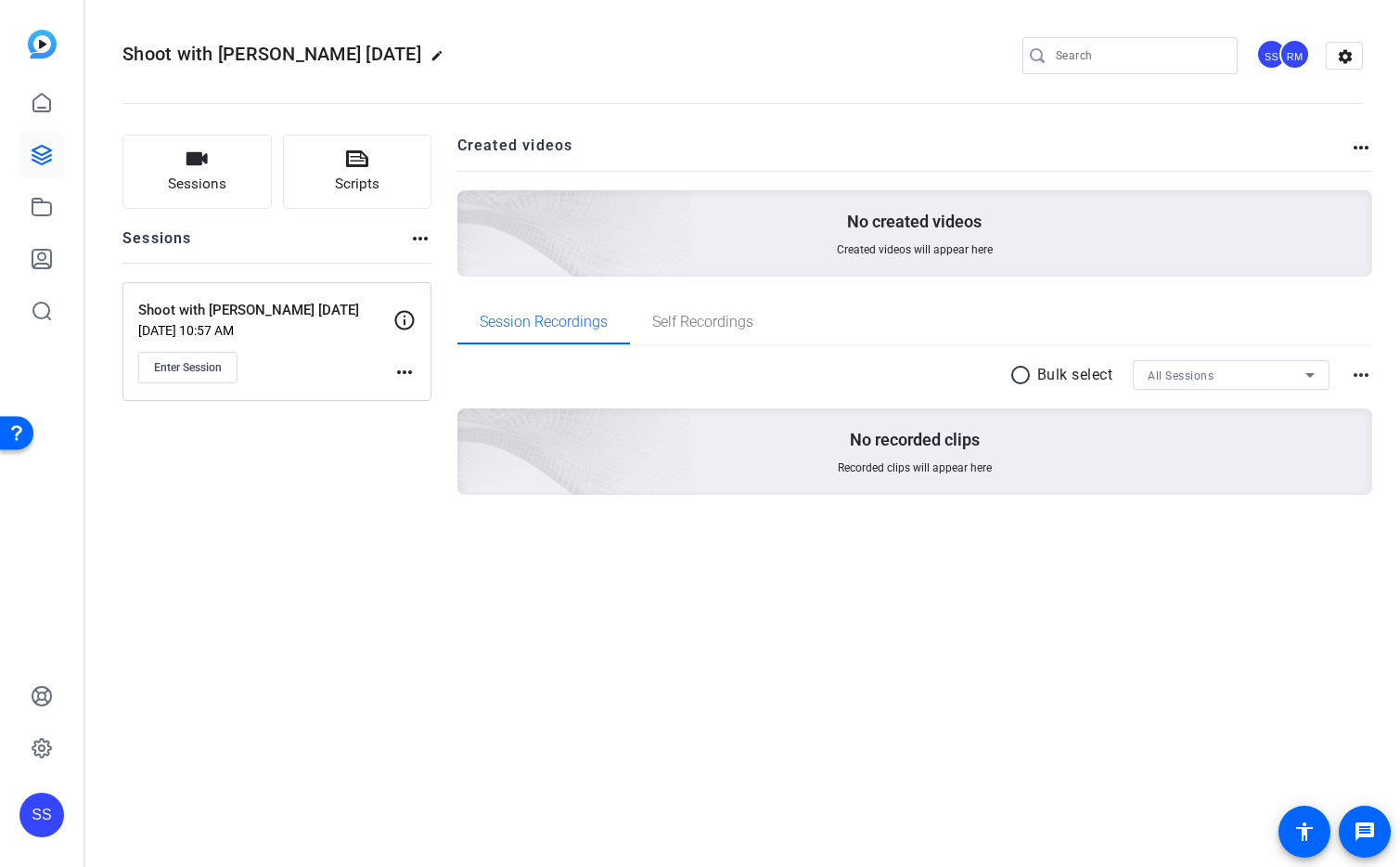
click at [40, 824] on div "SS" at bounding box center [42, 815] width 45 height 45
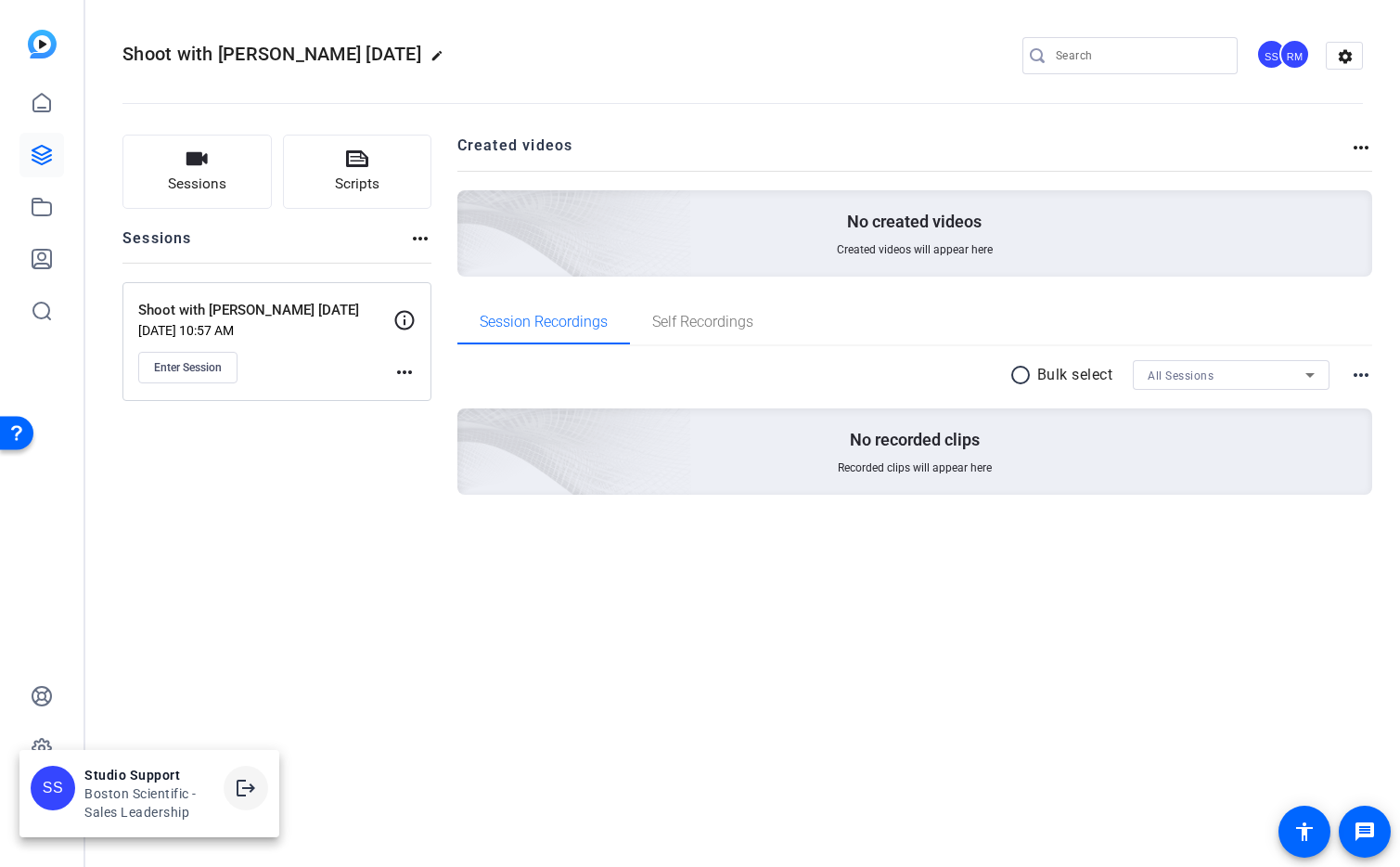
click at [245, 791] on mat-icon "logout" at bounding box center [245, 788] width 23 height 23
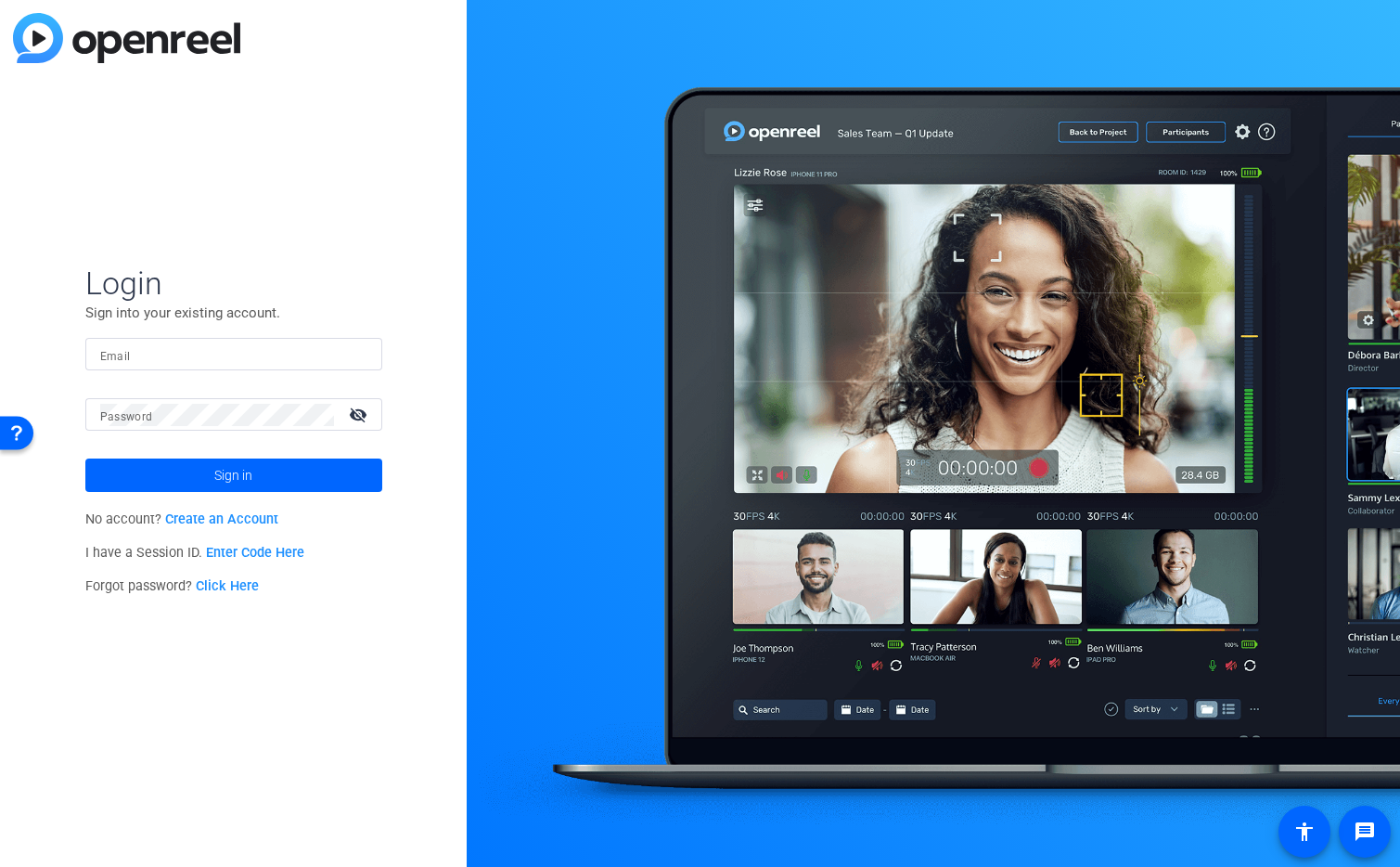
click at [286, 353] on input "Email" at bounding box center [233, 354] width 267 height 23
click at [351, 357] on img at bounding box center [351, 354] width 13 height 23
type input "dliptsen@openreel.com"
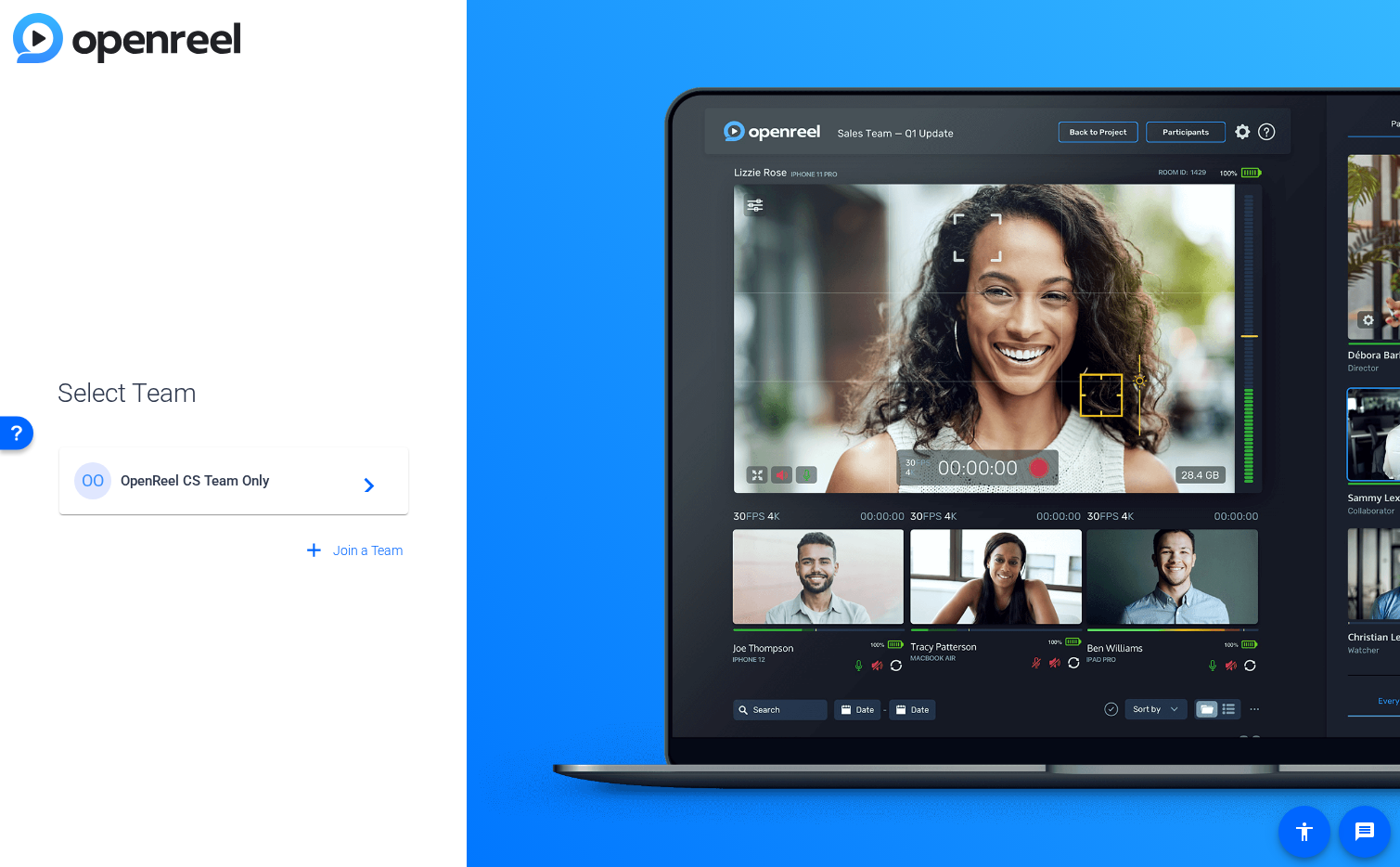
click at [283, 488] on div "OO OpenReel CS Team Only navigate_next" at bounding box center [233, 481] width 320 height 38
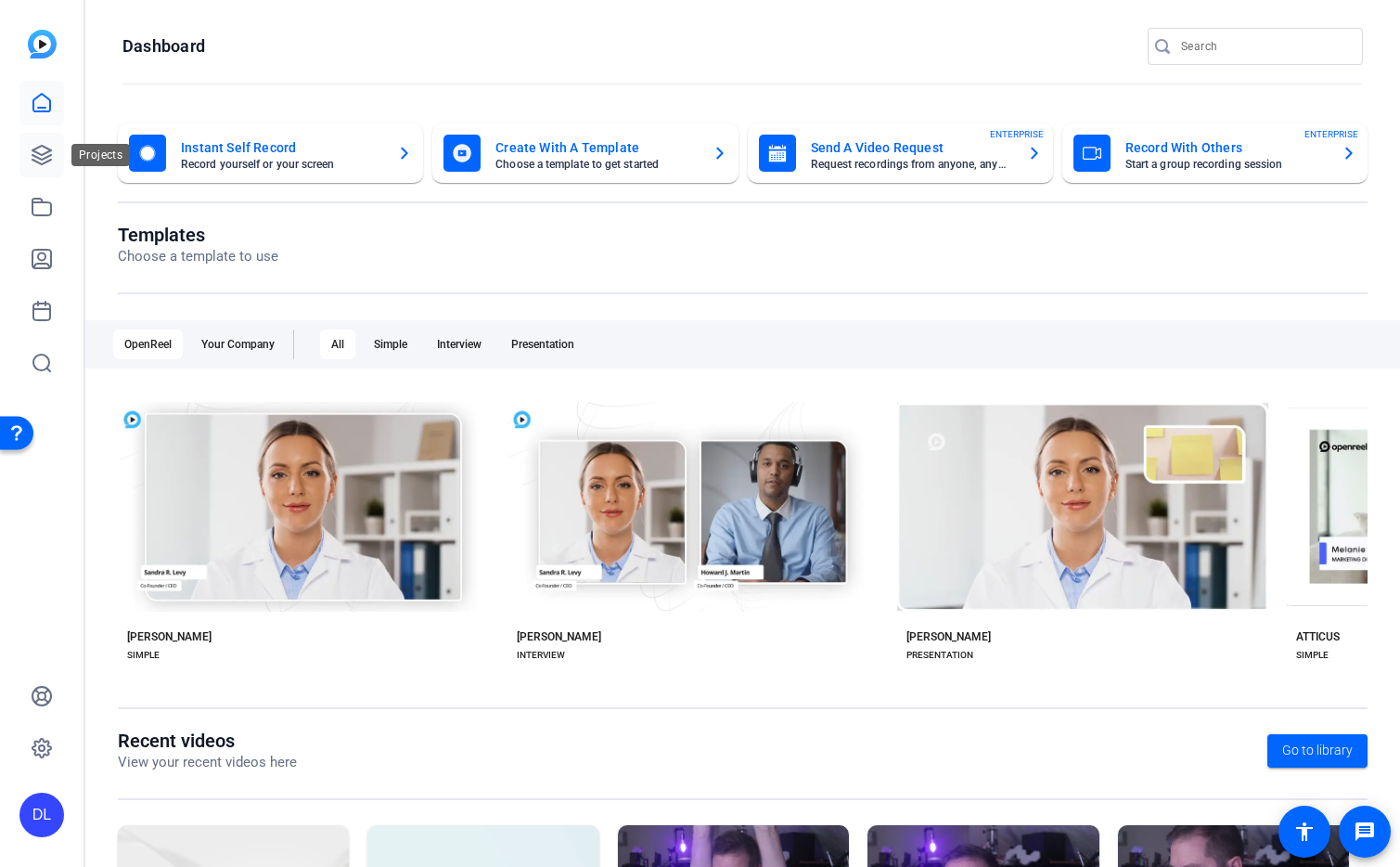
click at [44, 171] on link at bounding box center [42, 154] width 45 height 45
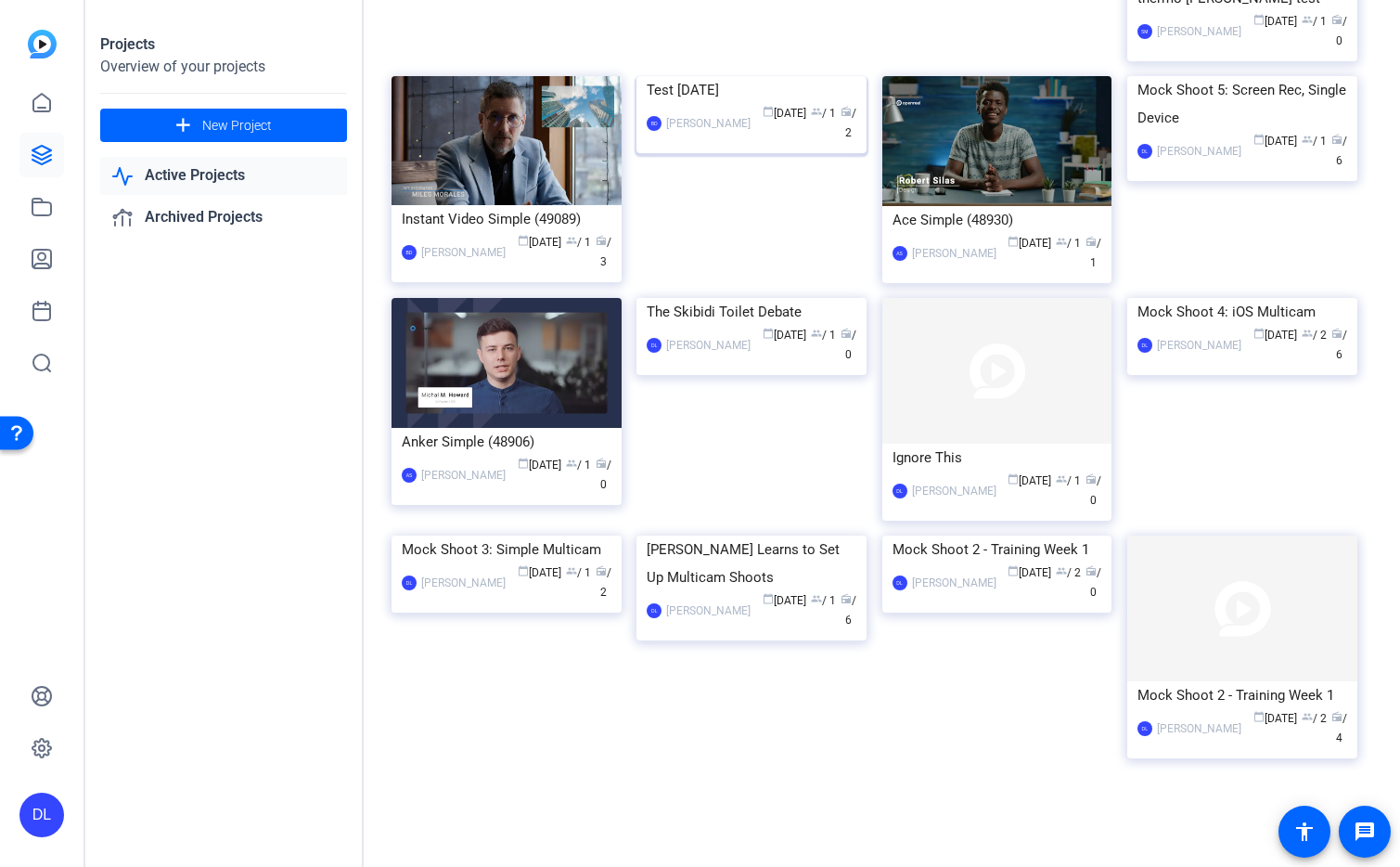
scroll to position [819, 0]
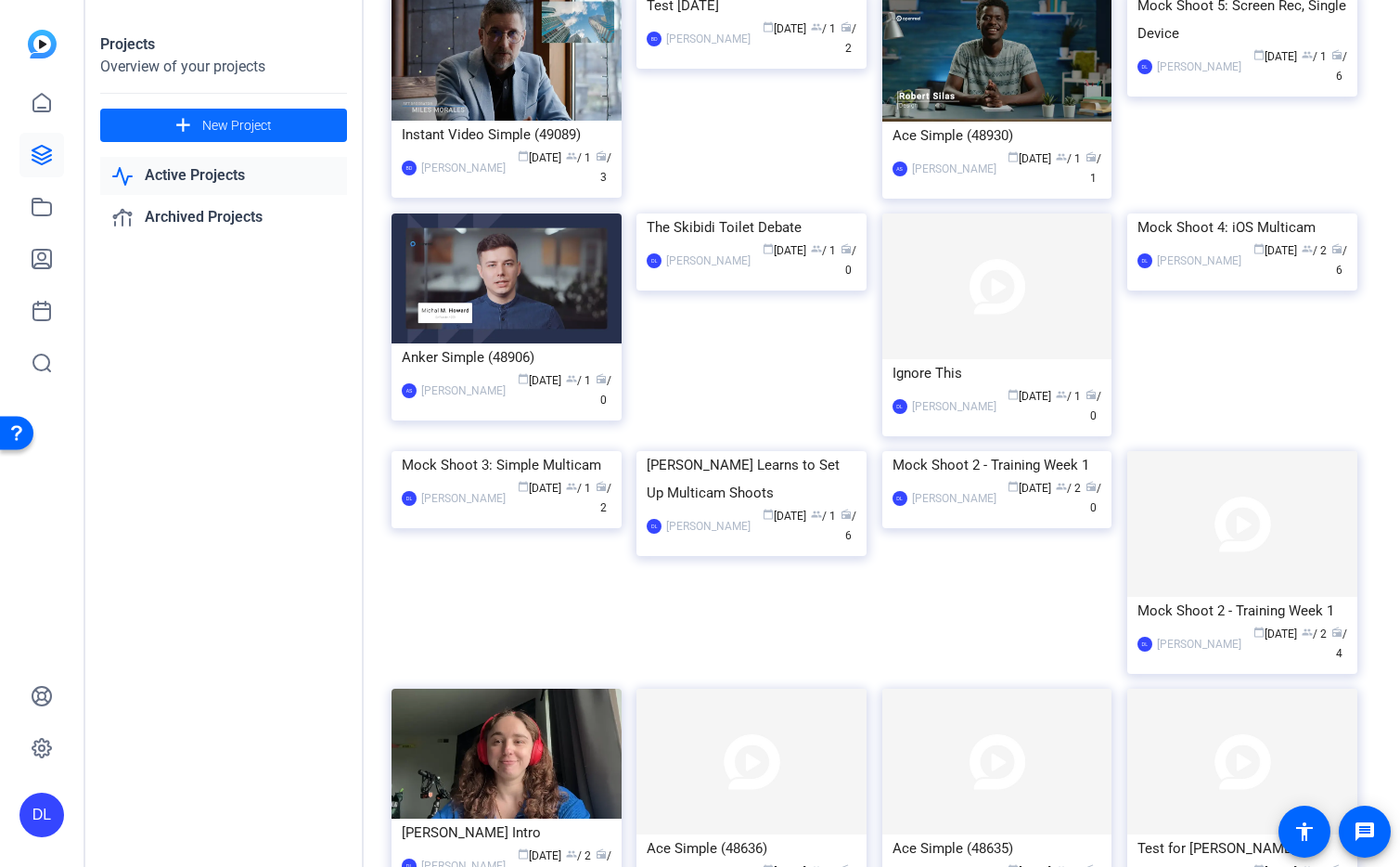
click at [213, 127] on span "New Project" at bounding box center [236, 126] width 69 height 20
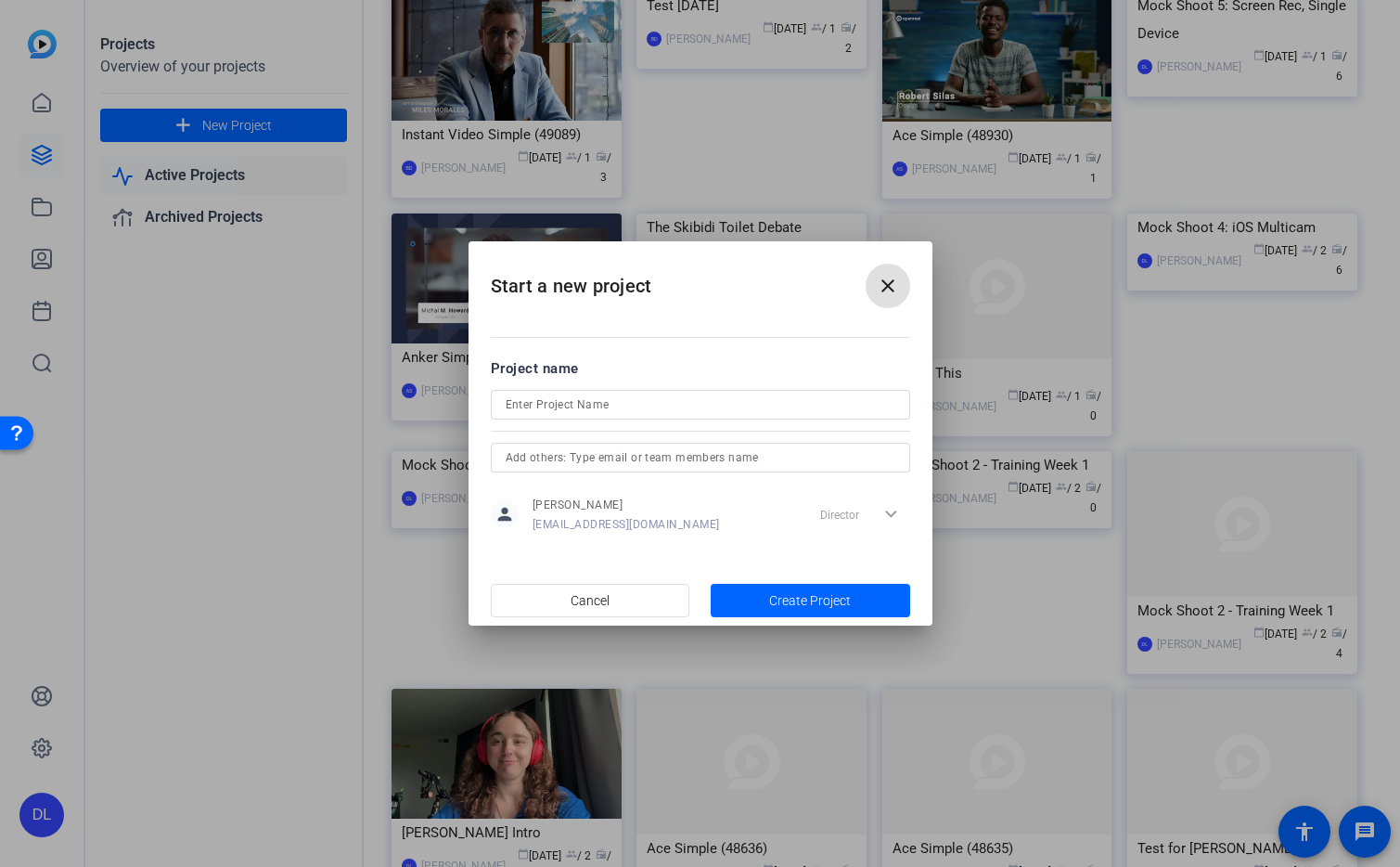
click at [619, 398] on input at bounding box center [700, 405] width 390 height 23
click at [897, 289] on button "close" at bounding box center [887, 285] width 45 height 45
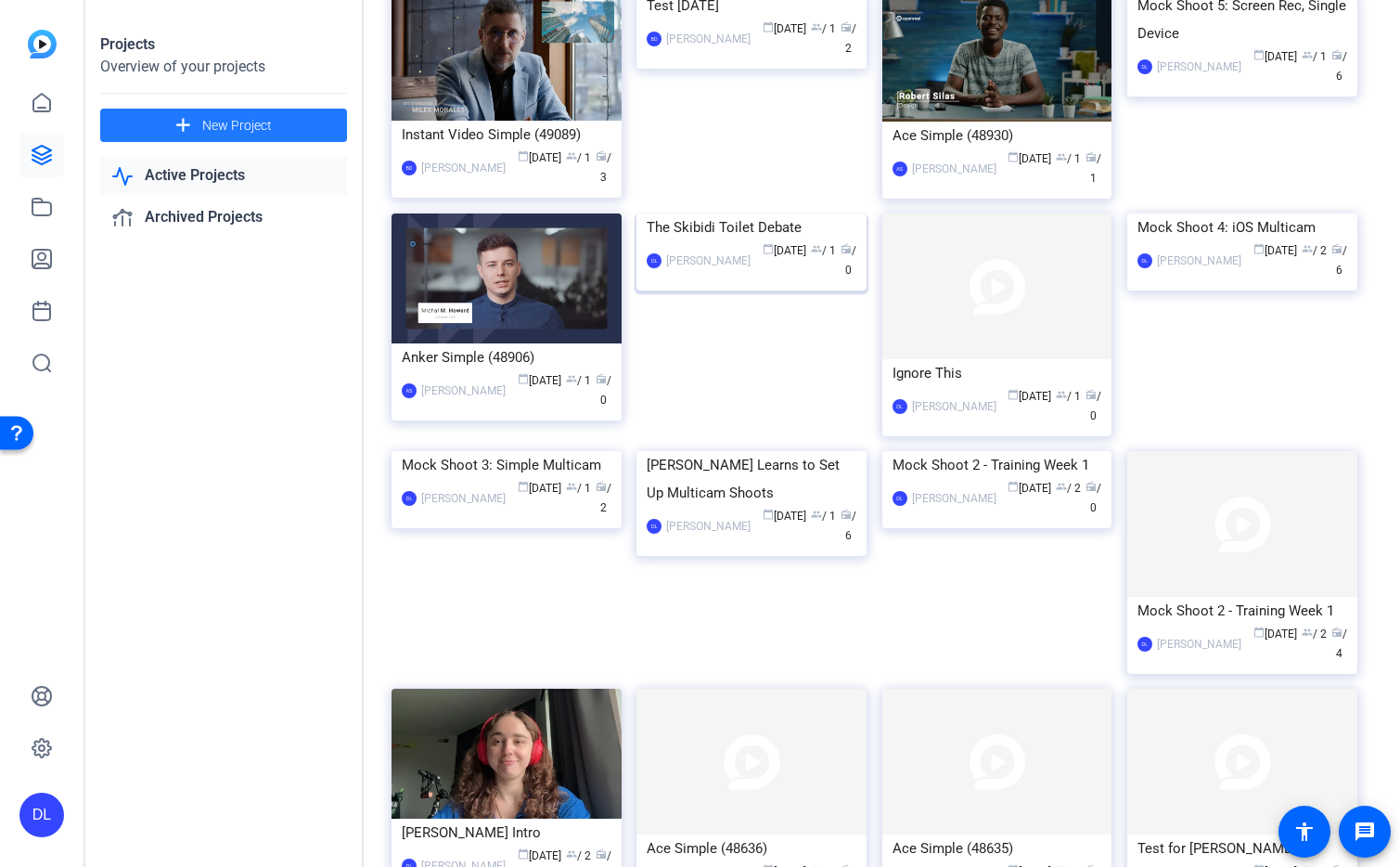
scroll to position [0, 0]
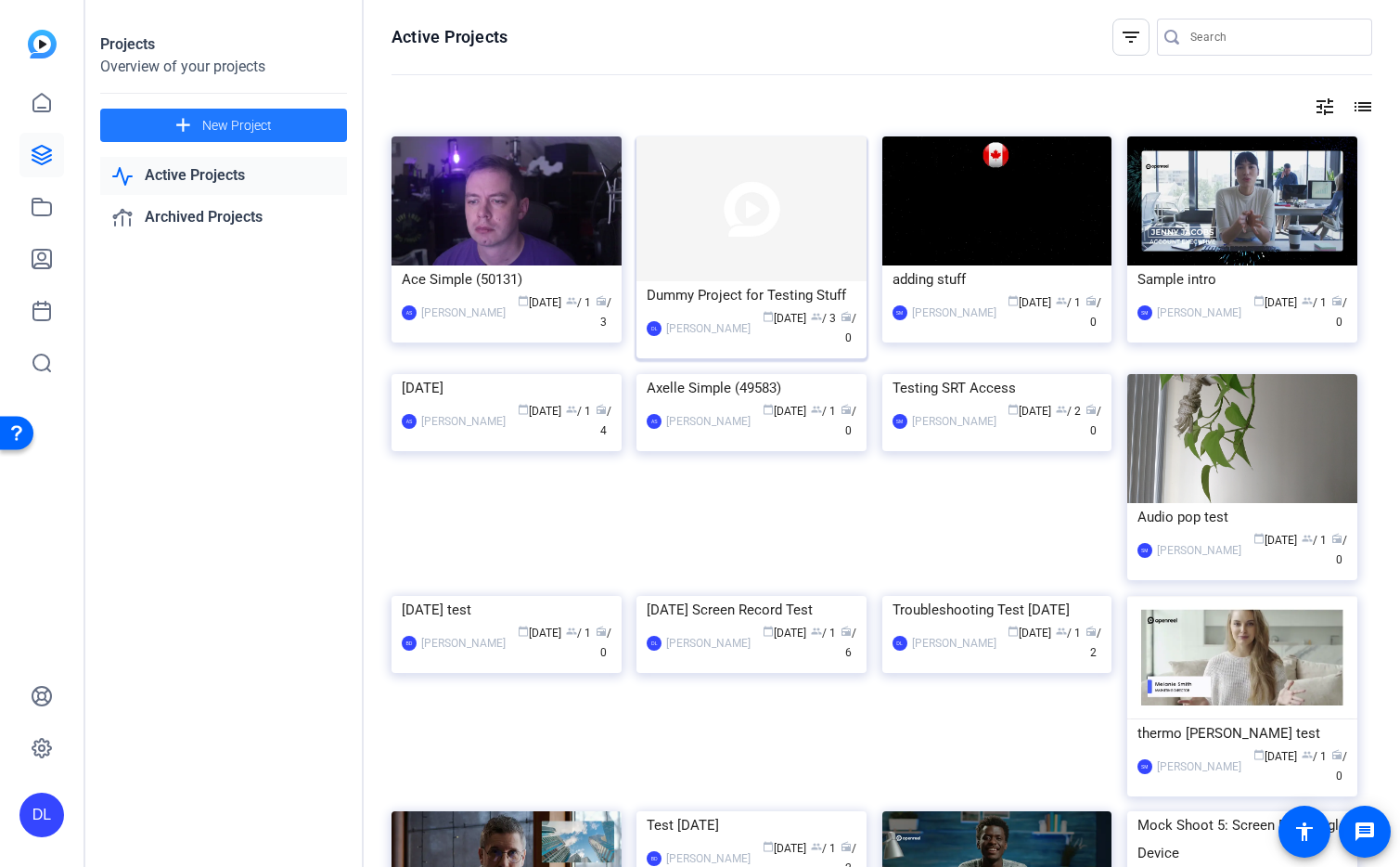
click at [734, 245] on img at bounding box center [751, 209] width 231 height 144
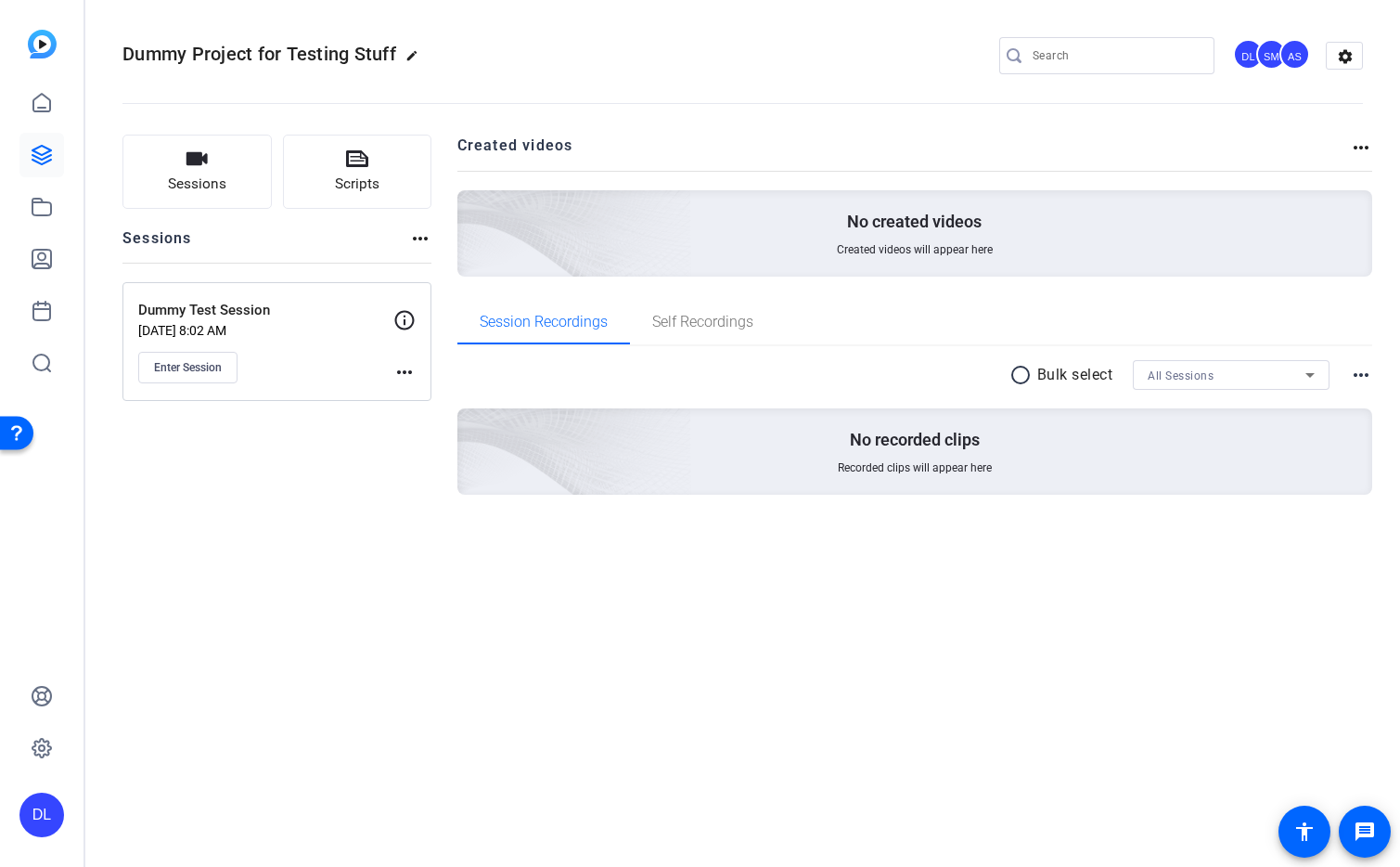
click at [420, 241] on mat-icon "more_horiz" at bounding box center [420, 239] width 23 height 23
click at [366, 555] on div at bounding box center [700, 434] width 1400 height 867
click at [405, 376] on mat-icon "more_horiz" at bounding box center [405, 372] width 23 height 23
click at [239, 480] on div at bounding box center [700, 434] width 1400 height 867
click at [44, 160] on icon at bounding box center [42, 154] width 23 height 23
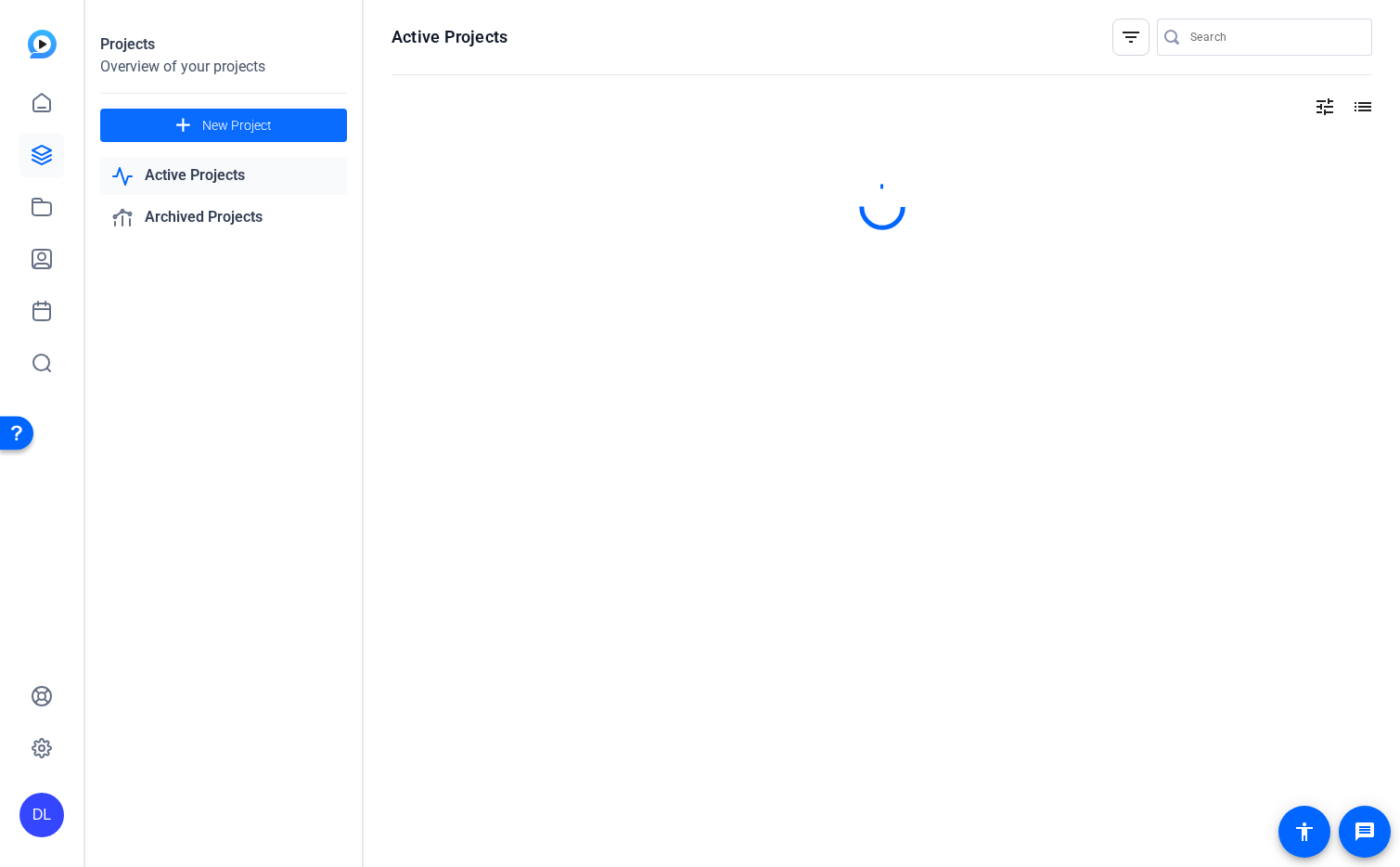
click at [260, 120] on span "New Project" at bounding box center [236, 126] width 69 height 20
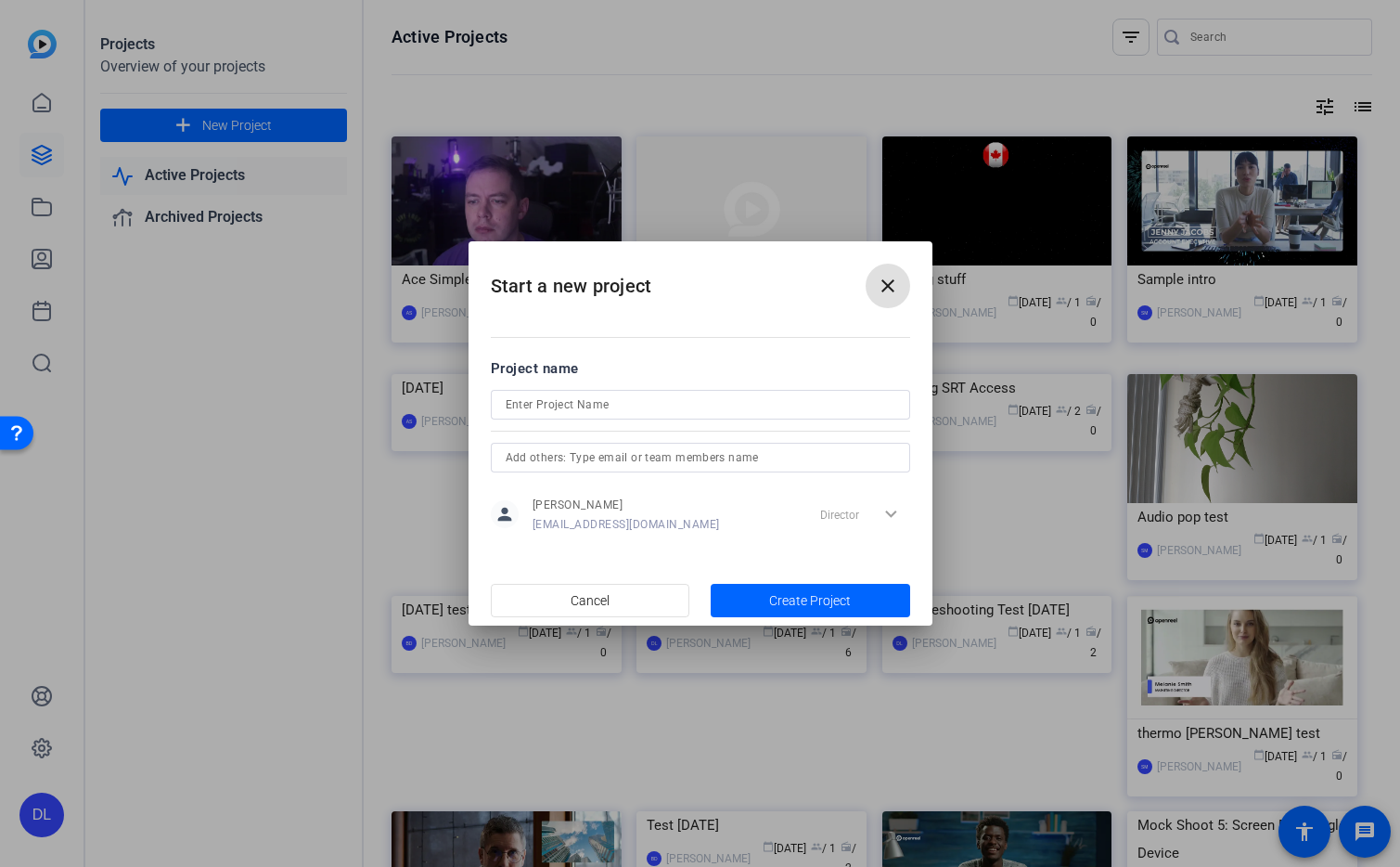
click at [646, 401] on input at bounding box center [700, 405] width 390 height 23
type input "Test4567"
click at [832, 602] on span "Create Project" at bounding box center [809, 601] width 82 height 20
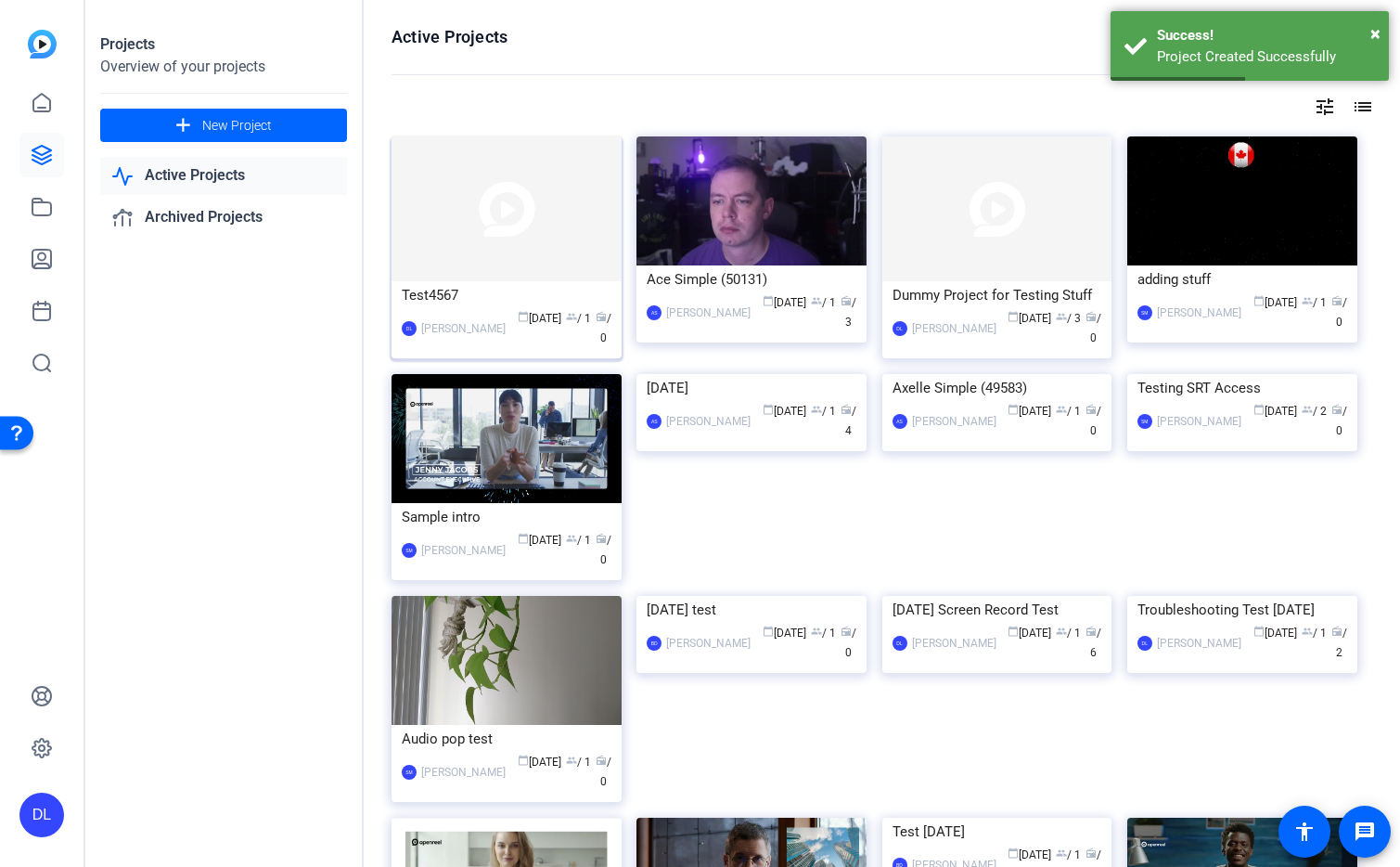
click at [494, 234] on img at bounding box center [507, 209] width 231 height 144
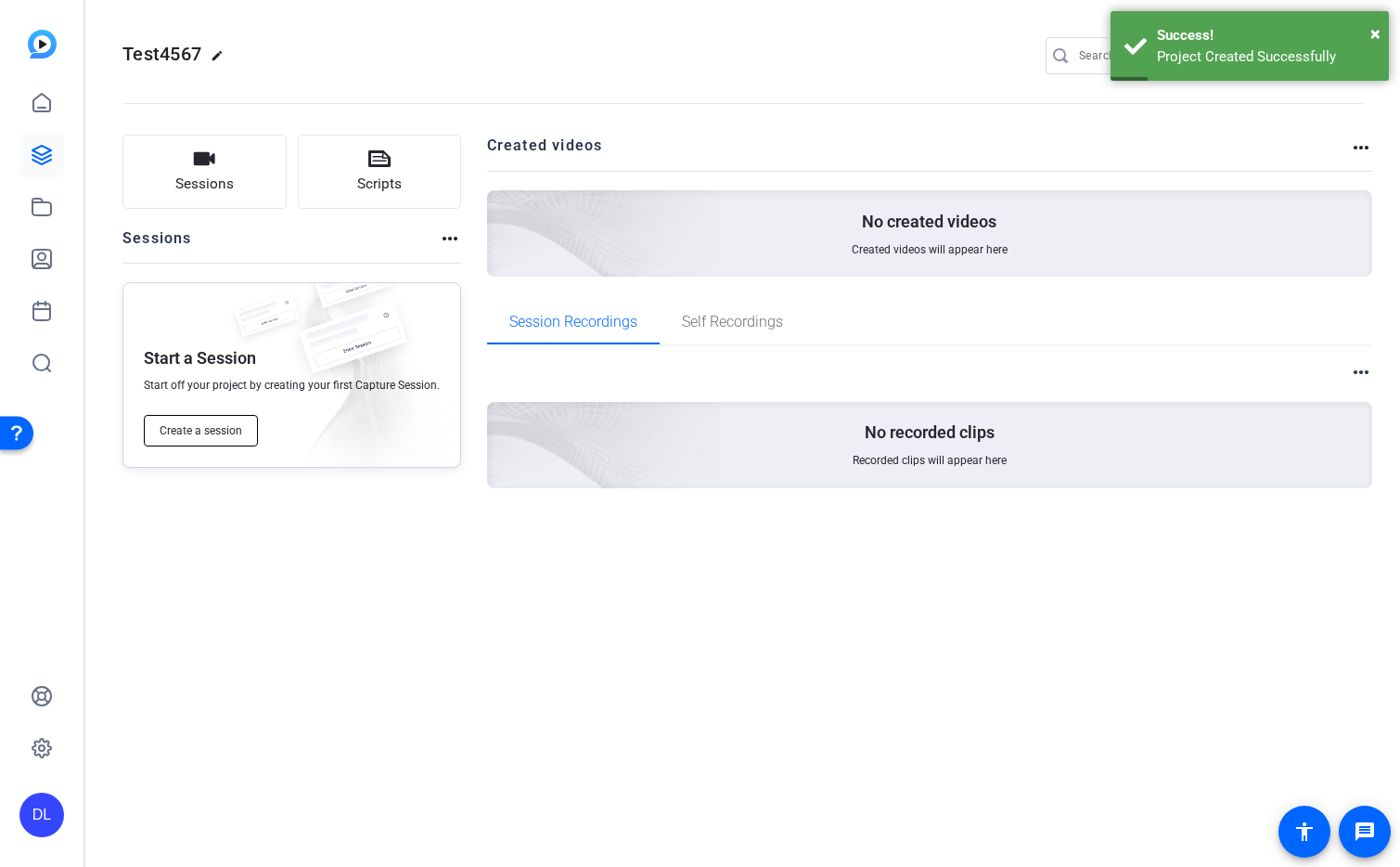
click at [168, 438] on button "Create a session" at bounding box center [200, 431] width 114 height 32
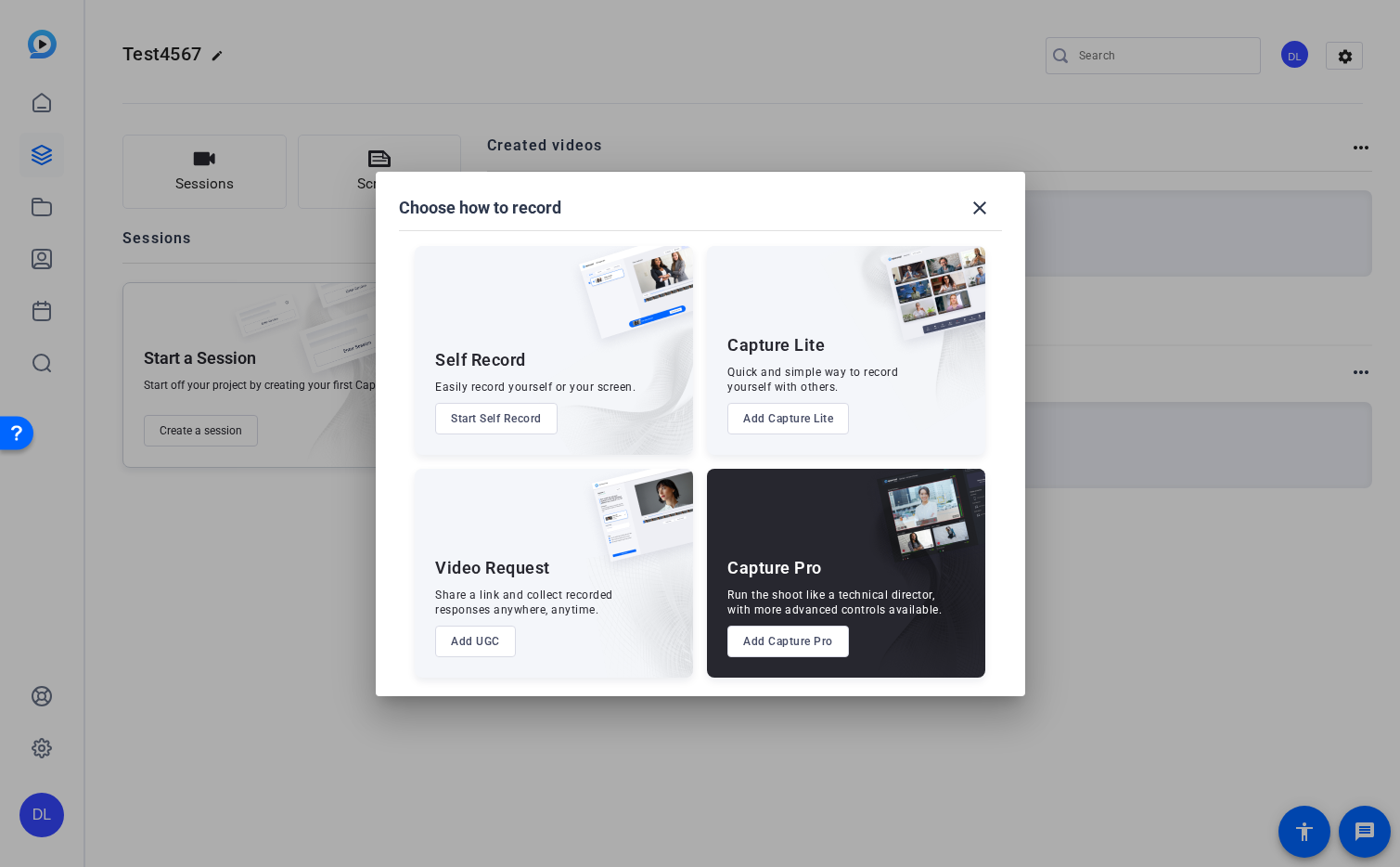
click at [812, 409] on button "Add Capture Lite" at bounding box center [788, 419] width 122 height 32
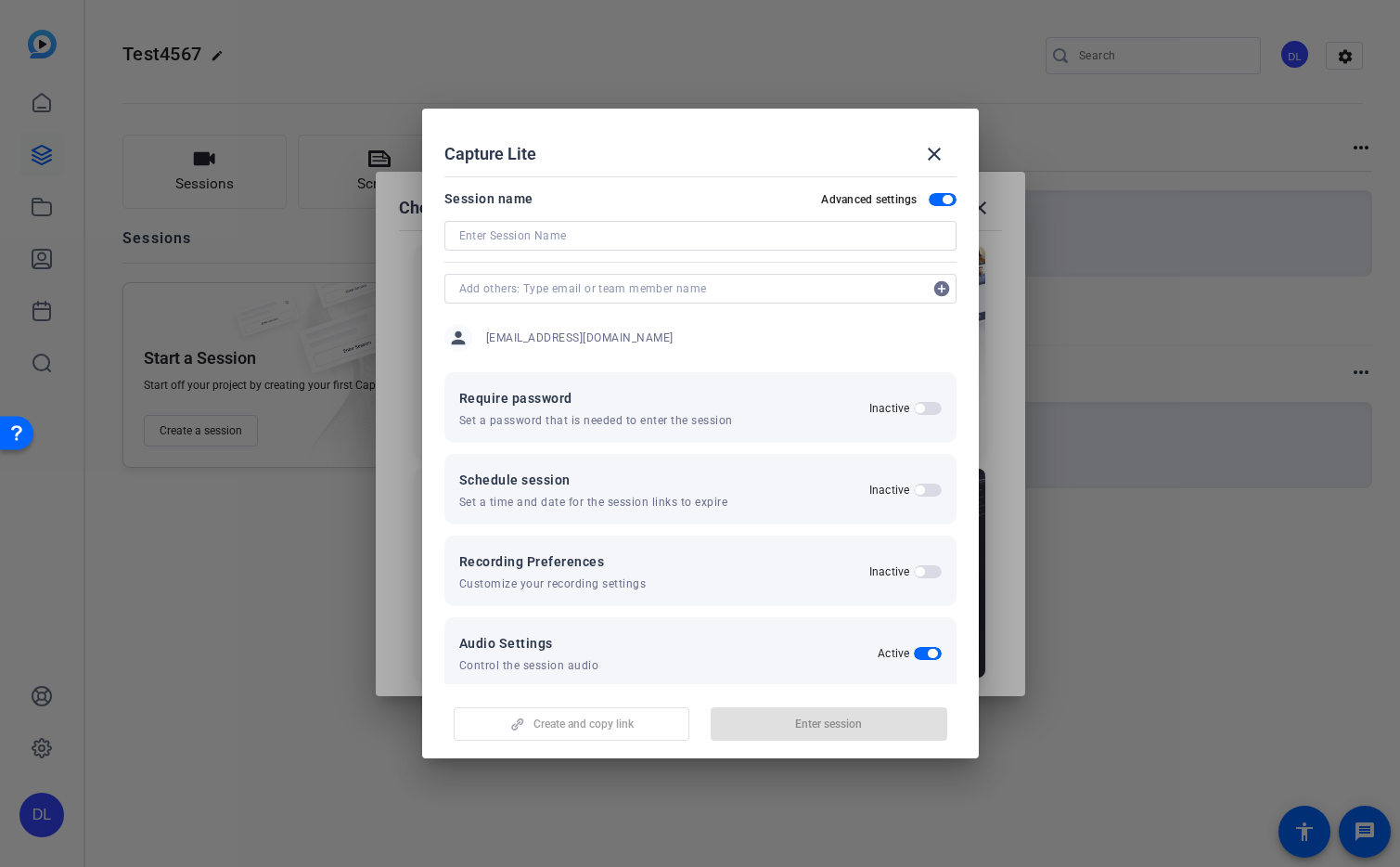
click at [663, 241] on input at bounding box center [700, 236] width 483 height 23
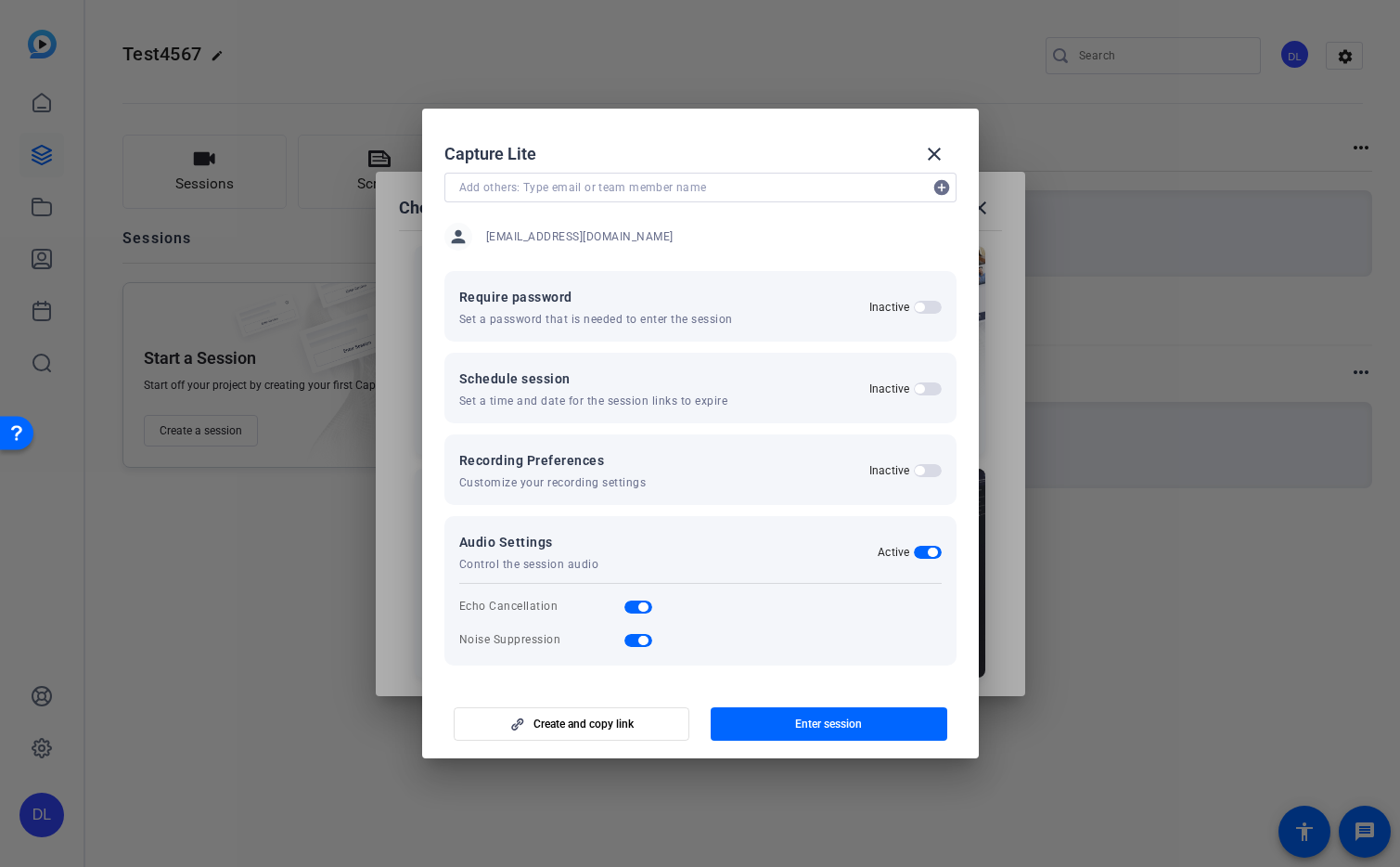
scroll to position [102, 0]
type input "Test4567"
click at [876, 725] on span "button" at bounding box center [828, 723] width 236 height 45
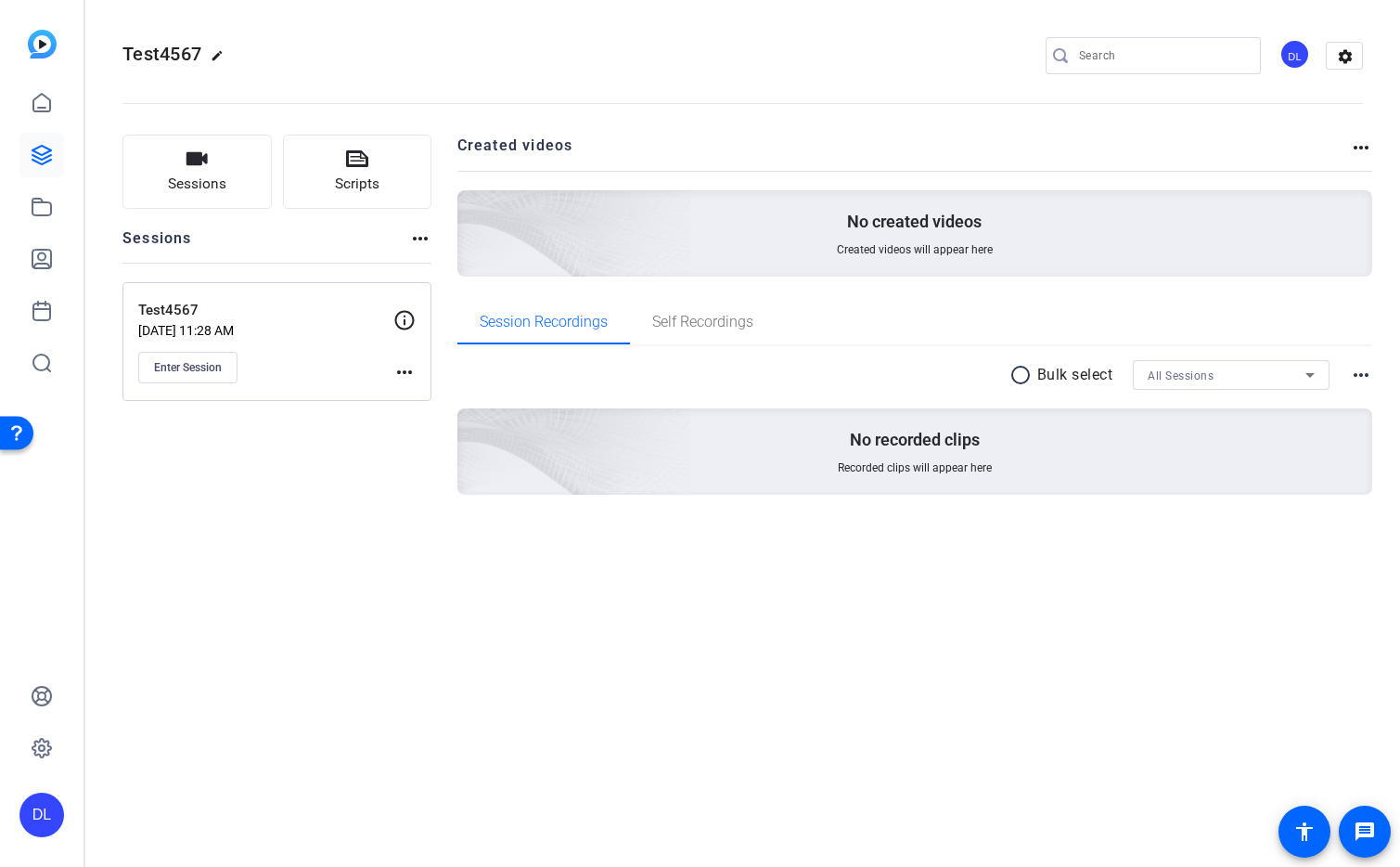
click at [38, 819] on div "DL" at bounding box center [42, 815] width 45 height 45
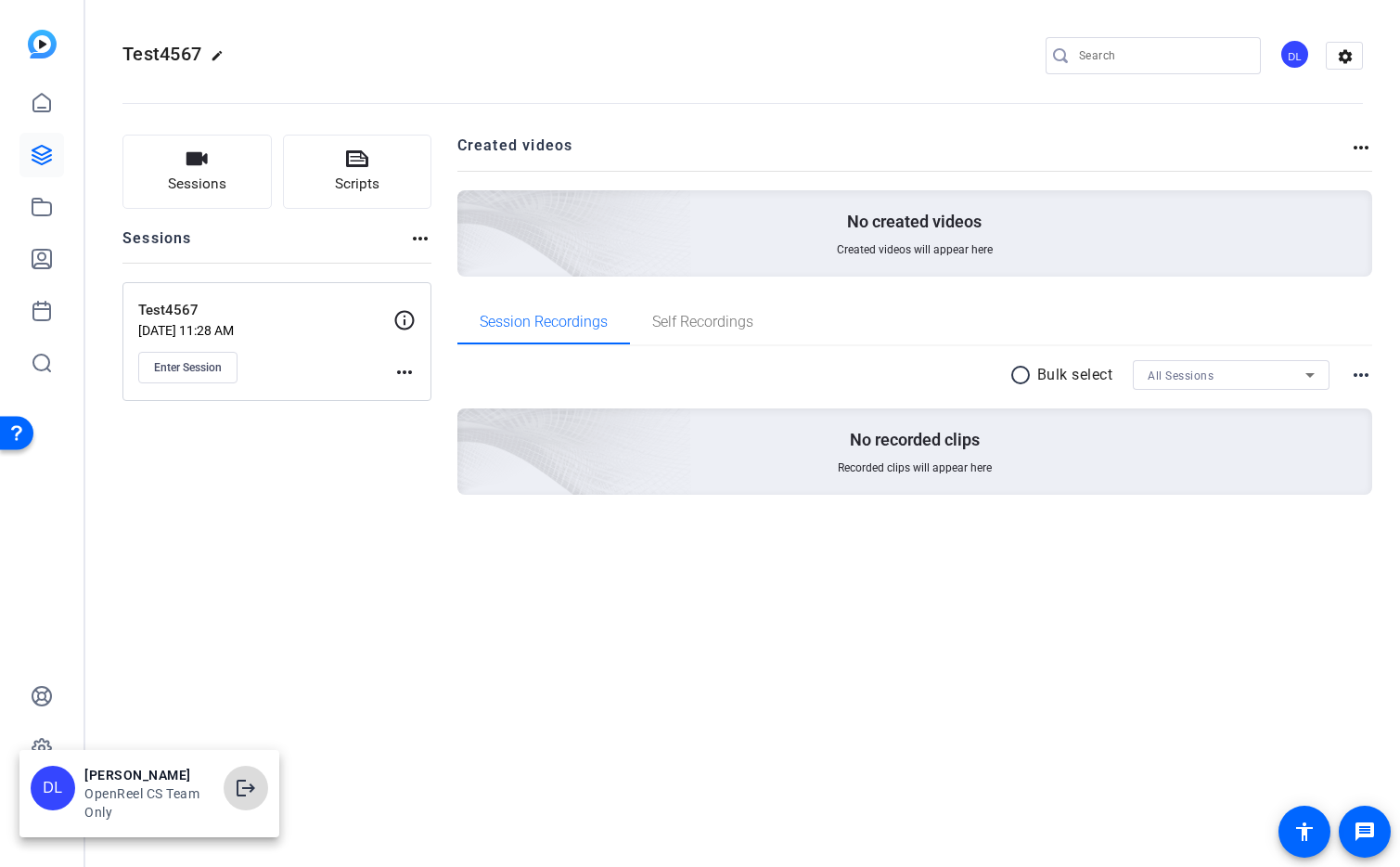
click at [250, 797] on mat-icon "logout" at bounding box center [245, 788] width 23 height 23
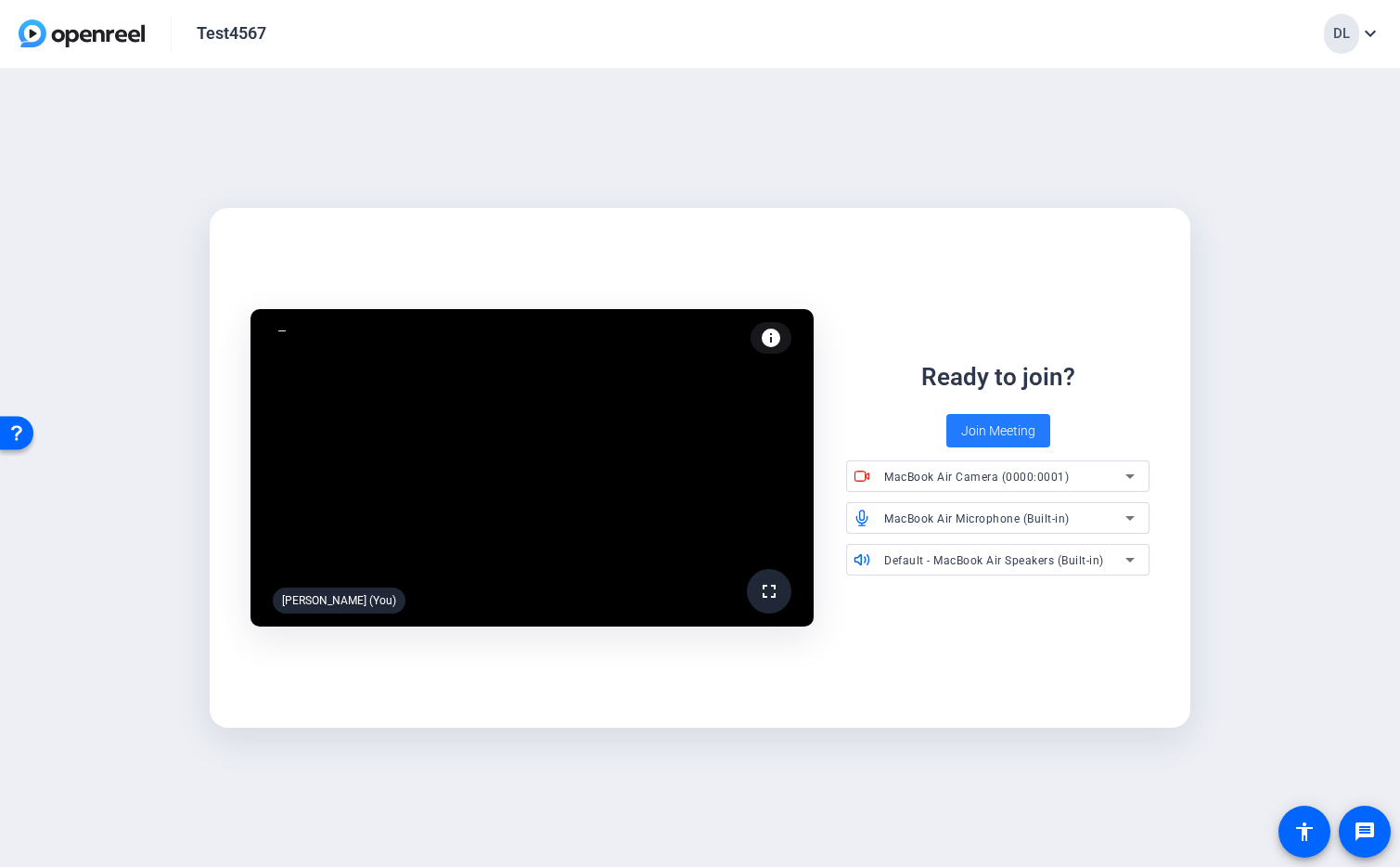
click at [1019, 433] on span "Join Meeting" at bounding box center [997, 432] width 74 height 20
